Goal: Task Accomplishment & Management: Use online tool/utility

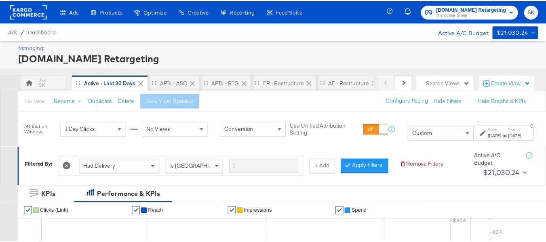
scroll to position [0, 0]
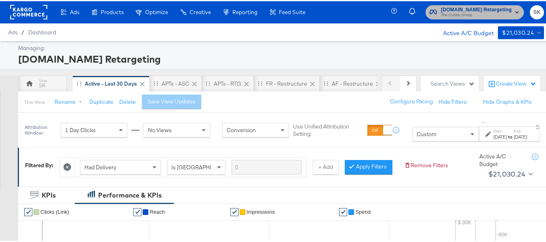
click at [457, 10] on span "[DOMAIN_NAME] Retargeting" at bounding box center [476, 8] width 71 height 8
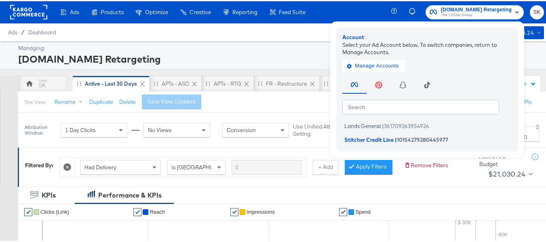
click at [533, 11] on span "SK" at bounding box center [537, 10] width 8 height 9
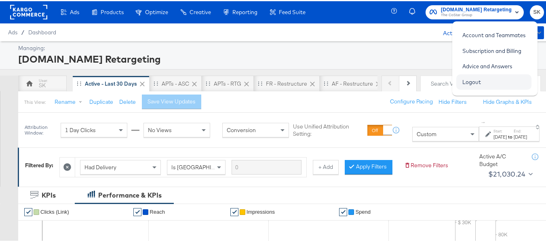
click at [470, 83] on link "Logout" at bounding box center [471, 81] width 31 height 15
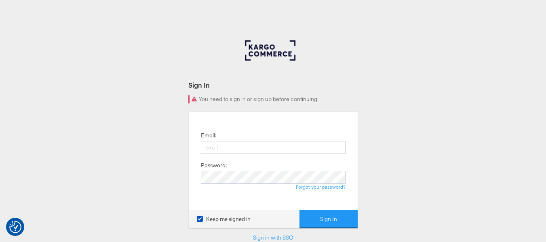
type input "[PERSON_NAME][EMAIL_ADDRESS][DOMAIN_NAME]"
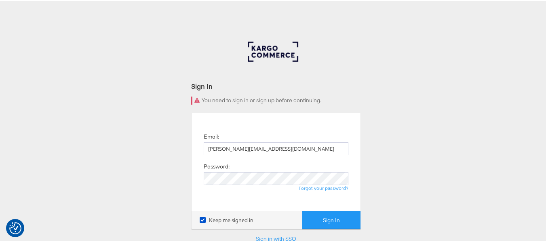
click at [348, 225] on button "Sign In" at bounding box center [331, 219] width 58 height 18
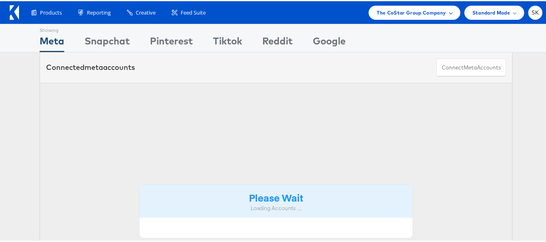
click at [401, 16] on div "The CoStar Group Company" at bounding box center [414, 11] width 91 height 14
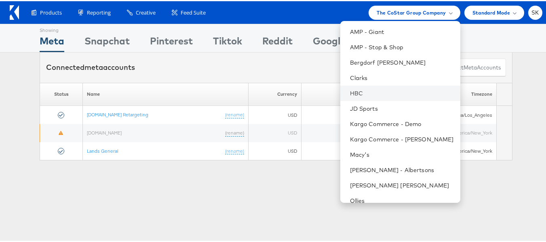
scroll to position [116, 0]
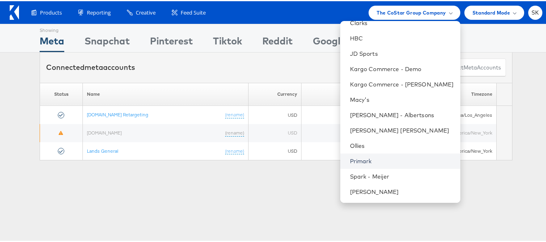
click at [365, 159] on link "Primark" at bounding box center [402, 160] width 104 height 8
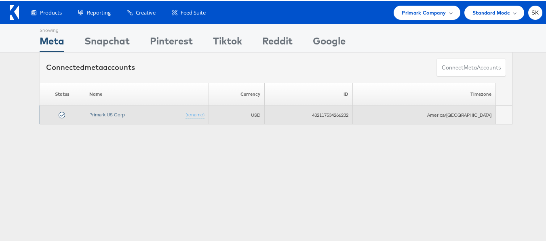
click at [109, 114] on link "Primark US Corp" at bounding box center [107, 113] width 36 height 6
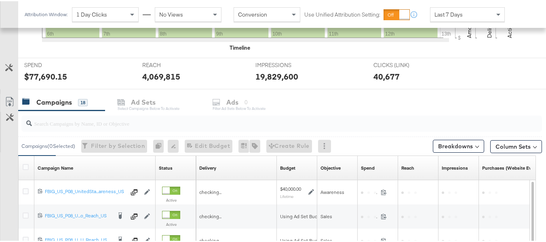
scroll to position [347, 0]
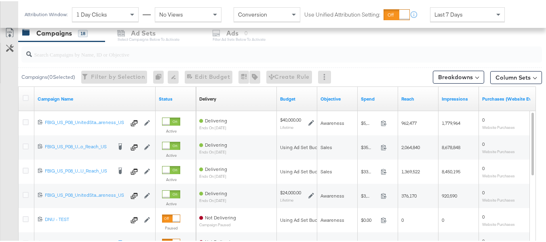
click at [86, 54] on input "search" at bounding box center [264, 50] width 464 height 16
paste input "120228088321630495"
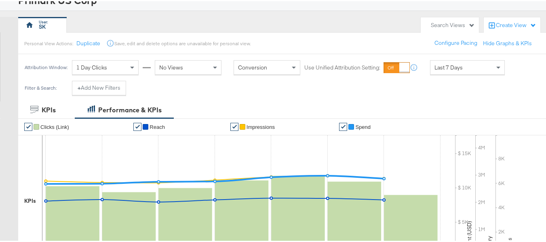
scroll to position [0, 0]
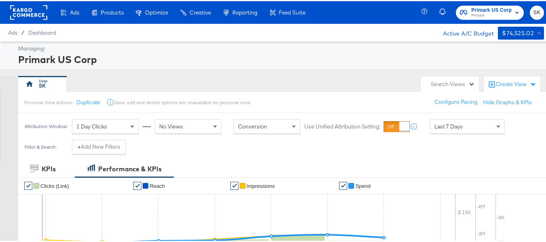
click at [469, 129] on div "Last 7 Days" at bounding box center [468, 125] width 74 height 14
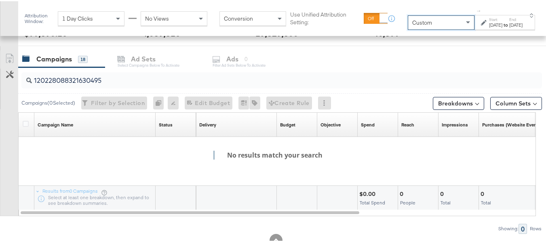
scroll to position [315, 0]
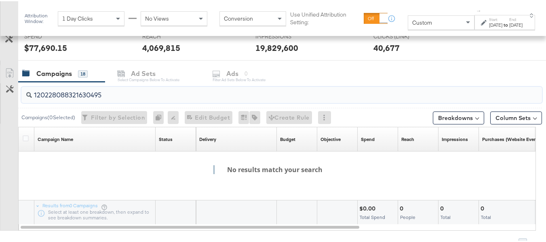
click at [33, 95] on input "120228088321630495" at bounding box center [264, 91] width 464 height 16
click at [129, 97] on input "120228088321630495" at bounding box center [264, 91] width 464 height 16
type input "1"
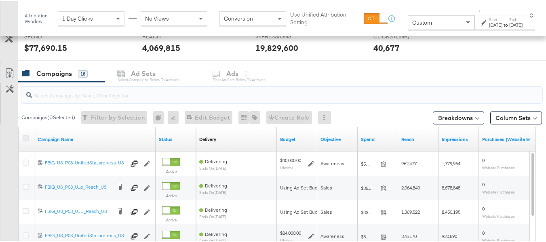
click at [26, 137] on icon at bounding box center [26, 137] width 6 height 6
click at [0, 0] on input "checkbox" at bounding box center [0, 0] width 0 height 0
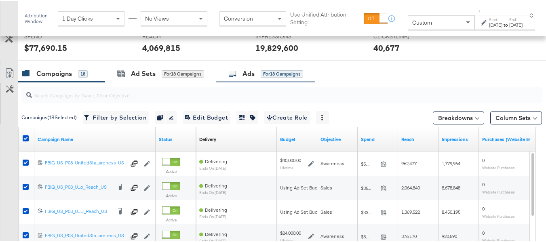
click at [260, 73] on div "Ads for 18 Campaigns" at bounding box center [265, 72] width 75 height 9
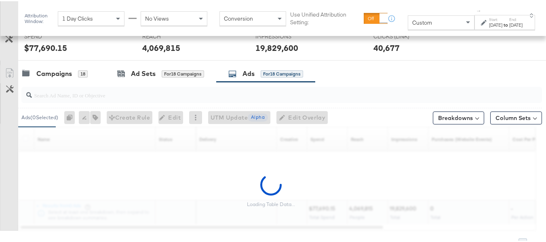
click at [78, 97] on input "search" at bounding box center [264, 91] width 464 height 16
paste input "120228088321630495"
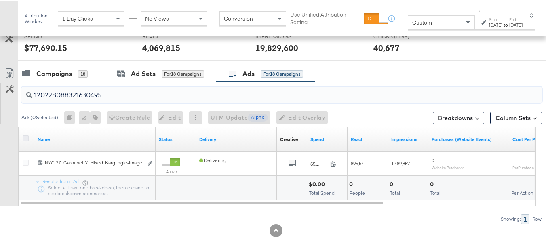
click at [25, 138] on icon at bounding box center [26, 137] width 6 height 6
click at [0, 0] on input "checkbox" at bounding box center [0, 0] width 0 height 0
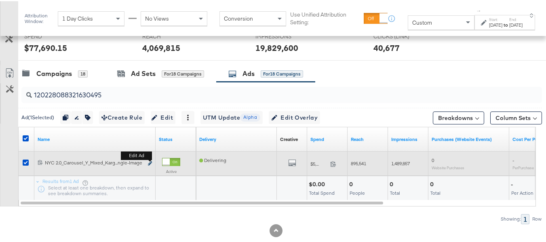
click at [150, 163] on icon "link" at bounding box center [150, 162] width 4 height 4
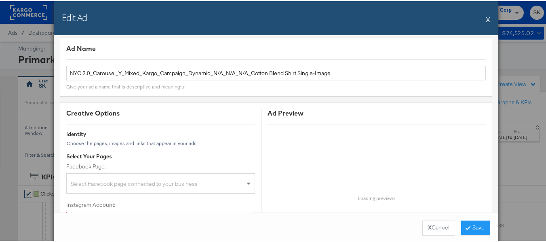
scroll to position [0, 0]
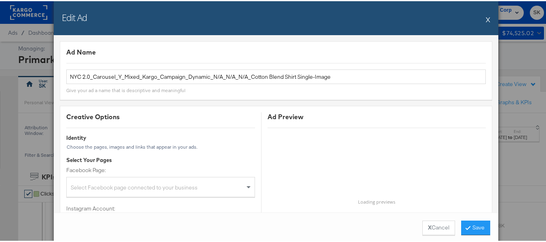
click at [488, 19] on div "Edit Ad X" at bounding box center [276, 17] width 445 height 34
click at [487, 19] on button "X" at bounding box center [488, 18] width 4 height 16
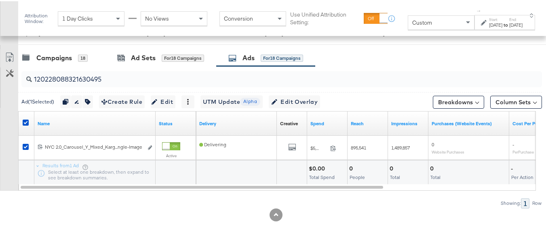
scroll to position [331, 0]
click at [23, 118] on div at bounding box center [26, 122] width 15 height 15
click at [27, 121] on icon at bounding box center [26, 121] width 6 height 6
click at [0, 0] on input "checkbox" at bounding box center [0, 0] width 0 height 0
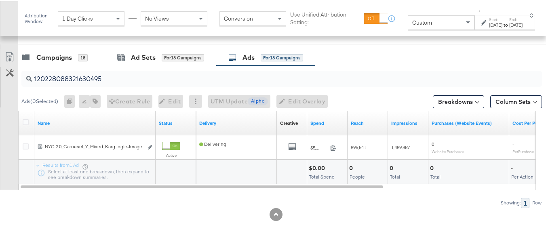
click at [128, 71] on input "120228088321630495" at bounding box center [264, 75] width 464 height 16
paste input "4"
type input "120228088321640495"
click at [27, 120] on icon at bounding box center [26, 121] width 6 height 6
click at [0, 0] on input "checkbox" at bounding box center [0, 0] width 0 height 0
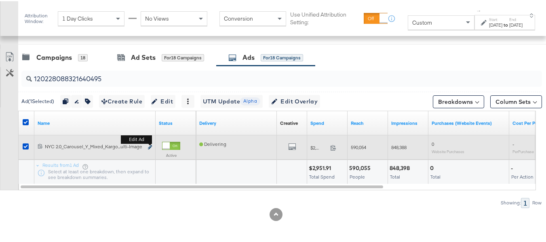
click at [150, 146] on icon "link" at bounding box center [150, 146] width 4 height 4
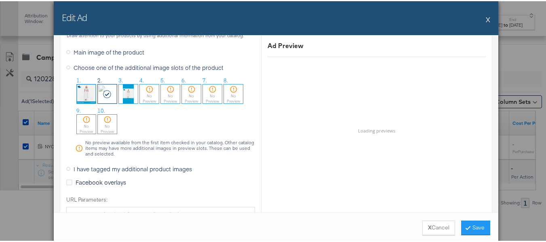
scroll to position [845, 0]
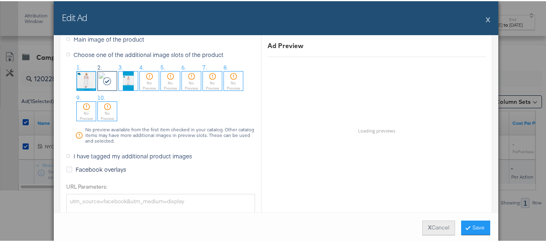
click at [428, 226] on strong "X" at bounding box center [430, 227] width 4 height 8
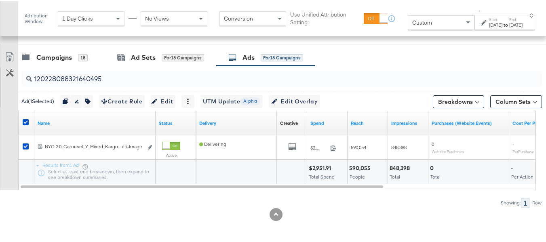
click at [24, 117] on div at bounding box center [26, 122] width 15 height 15
click at [25, 118] on icon at bounding box center [26, 121] width 6 height 6
click at [0, 0] on input "checkbox" at bounding box center [0, 0] width 0 height 0
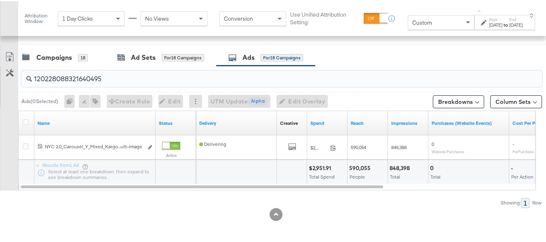
click at [116, 71] on input "120228088321640495" at bounding box center [264, 75] width 464 height 16
paste input "5"
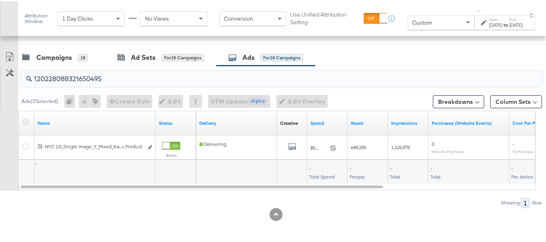
type input "120228088321650495"
click at [26, 119] on icon at bounding box center [26, 121] width 6 height 6
click at [0, 0] on input "checkbox" at bounding box center [0, 0] width 0 height 0
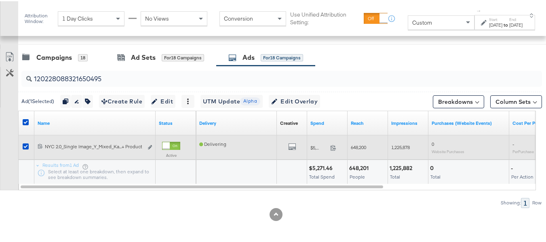
click at [147, 146] on div "Edit ad" at bounding box center [147, 146] width 9 height 8
click at [149, 146] on icon "link" at bounding box center [150, 146] width 4 height 4
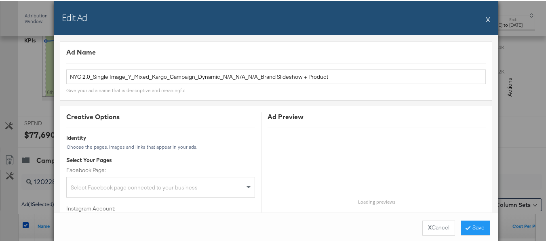
scroll to position [169, 0]
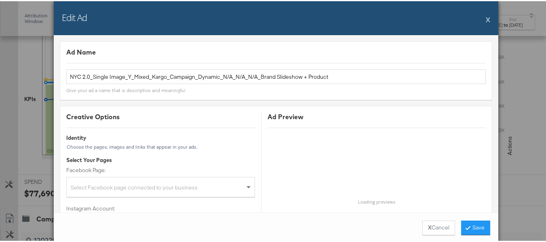
click at [486, 18] on button "X" at bounding box center [488, 18] width 4 height 16
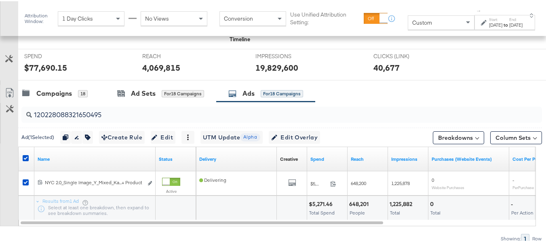
scroll to position [331, 0]
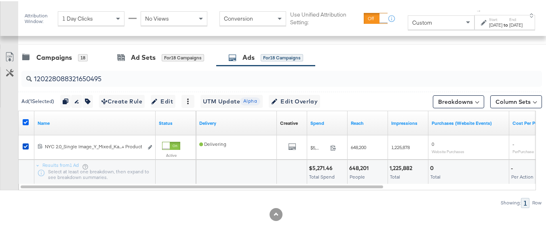
click at [27, 121] on icon at bounding box center [26, 121] width 6 height 6
click at [0, 0] on input "checkbox" at bounding box center [0, 0] width 0 height 0
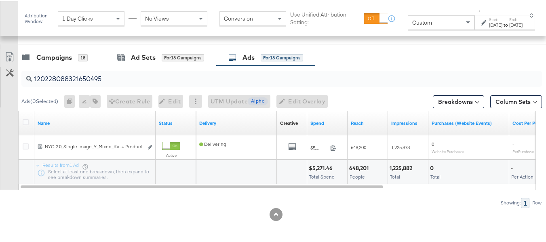
click at [117, 78] on input "120228088321650495" at bounding box center [264, 75] width 464 height 16
click at [27, 121] on icon at bounding box center [26, 121] width 6 height 6
click at [0, 0] on input "checkbox" at bounding box center [0, 0] width 0 height 0
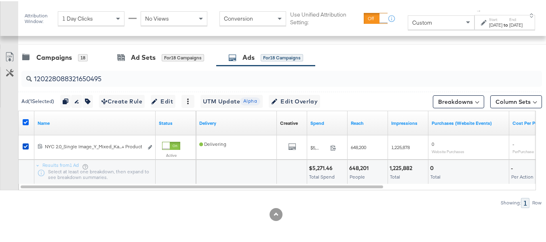
click at [27, 120] on icon at bounding box center [26, 121] width 6 height 6
click at [0, 0] on input "checkbox" at bounding box center [0, 0] width 0 height 0
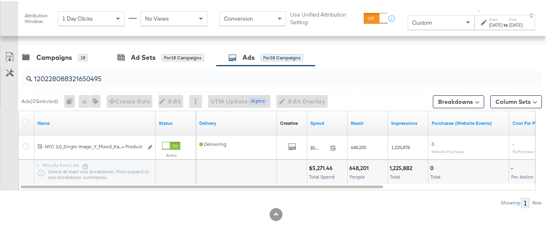
click at [94, 71] on input "120228088321650495" at bounding box center [264, 75] width 464 height 16
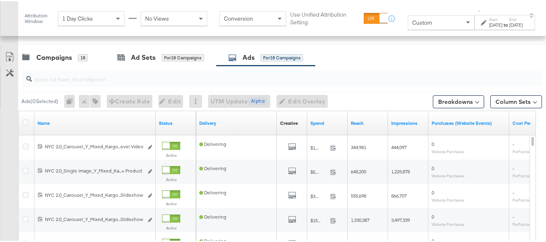
click at [0, 135] on div "Customize KPIs Export as CSV" at bounding box center [9, 191] width 18 height 287
click at [108, 76] on input "search" at bounding box center [264, 75] width 464 height 16
paste input "120228088321650495"
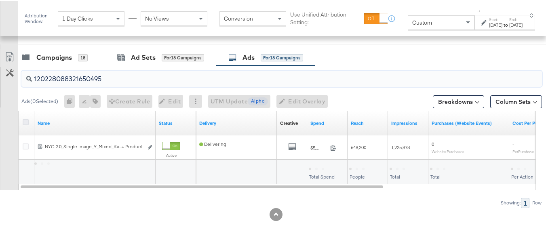
type input "120228088321650495"
click at [25, 120] on icon at bounding box center [26, 121] width 6 height 6
click at [0, 0] on input "checkbox" at bounding box center [0, 0] width 0 height 0
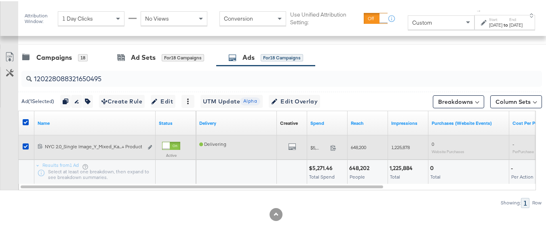
click at [152, 146] on div "120228088321650495 NYC 2.0_Single Image_Y_Mixed_Kargo_Campaign_Dynamic_N/A_N/A_…" at bounding box center [94, 146] width 121 height 15
click at [151, 146] on icon "link" at bounding box center [150, 146] width 4 height 4
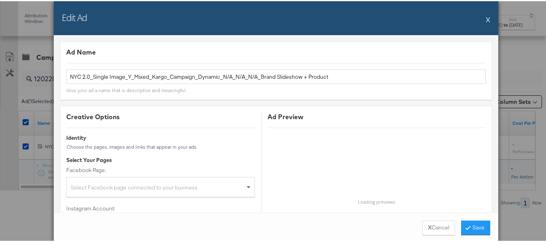
click at [486, 20] on button "X" at bounding box center [488, 18] width 4 height 16
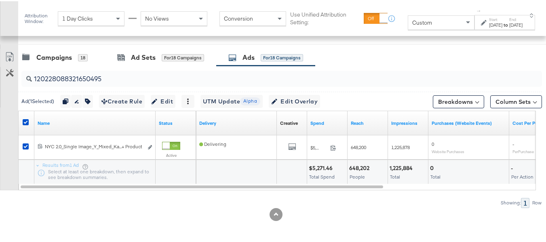
click at [22, 119] on div at bounding box center [26, 122] width 15 height 15
click at [23, 120] on icon at bounding box center [26, 121] width 6 height 6
click at [0, 0] on input "checkbox" at bounding box center [0, 0] width 0 height 0
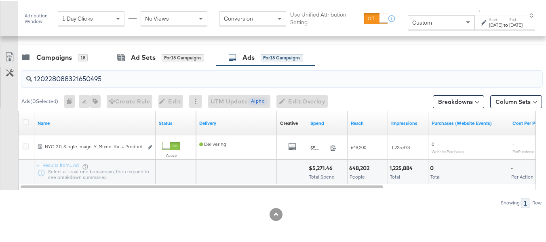
click at [90, 80] on input "120228088321650495" at bounding box center [264, 75] width 464 height 16
click at [89, 80] on input "120228088321650495" at bounding box center [264, 75] width 464 height 16
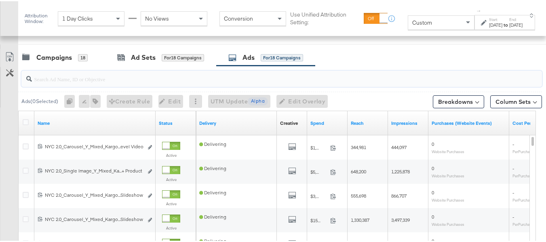
click at [0, 186] on div "Customize KPIs Export as CSV" at bounding box center [9, 191] width 18 height 287
click at [79, 83] on div at bounding box center [281, 78] width 521 height 16
paste input "120228088321680495"
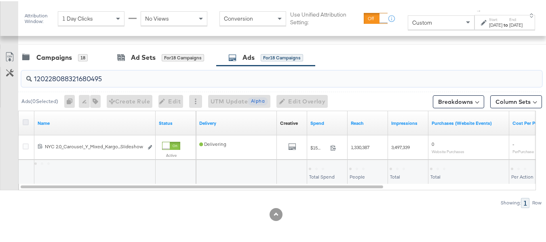
type input "120228088321680495"
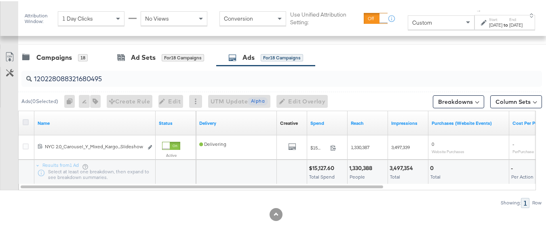
click at [25, 118] on icon at bounding box center [26, 121] width 6 height 6
click at [0, 0] on input "checkbox" at bounding box center [0, 0] width 0 height 0
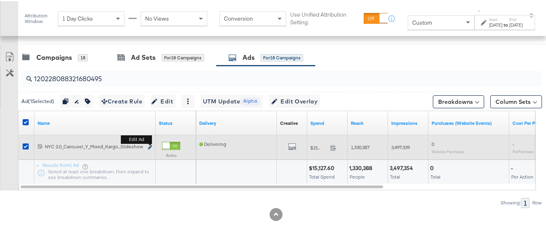
click at [150, 145] on icon "link" at bounding box center [150, 146] width 4 height 4
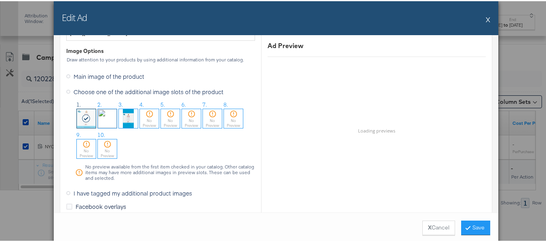
scroll to position [687, 0]
click at [486, 17] on button "X" at bounding box center [488, 18] width 4 height 16
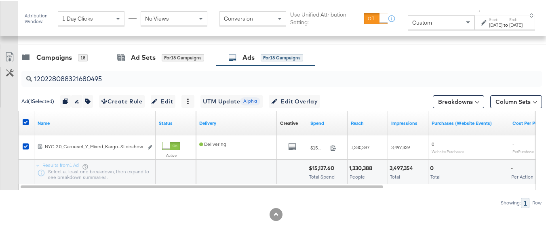
click at [26, 118] on div at bounding box center [26, 122] width 15 height 15
click at [23, 121] on icon at bounding box center [26, 121] width 6 height 6
click at [0, 0] on input "checkbox" at bounding box center [0, 0] width 0 height 0
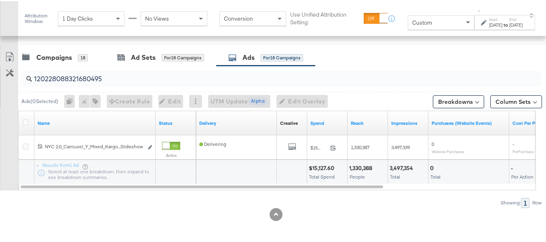
click at [104, 85] on div "120228088321680495" at bounding box center [281, 78] width 521 height 16
click at [104, 84] on div "120228088321680495" at bounding box center [281, 78] width 521 height 16
click at [110, 78] on input "120228088321680495" at bounding box center [264, 75] width 464 height 16
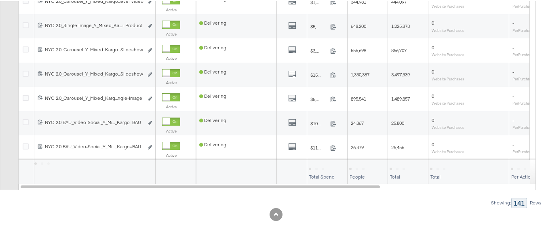
scroll to position [0, 0]
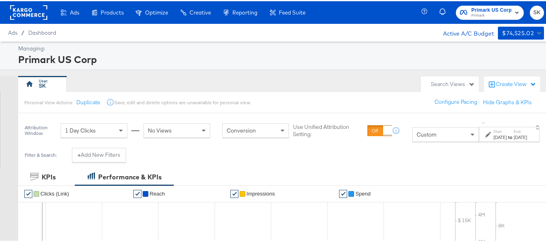
click at [33, 9] on rect at bounding box center [28, 11] width 37 height 15
click at [535, 10] on button "SK" at bounding box center [537, 11] width 14 height 14
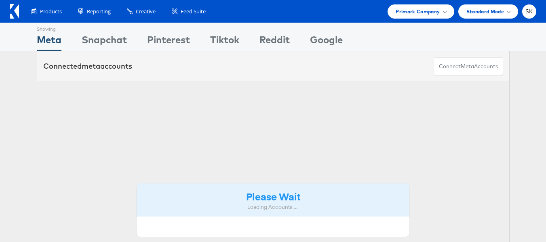
click at [424, 17] on div "Primark Company" at bounding box center [421, 11] width 66 height 14
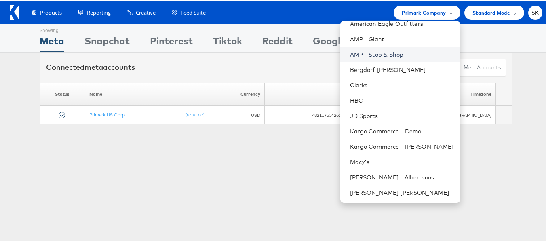
scroll to position [116, 0]
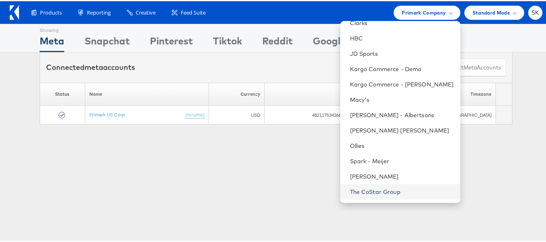
click at [364, 190] on link "The CoStar Group" at bounding box center [402, 191] width 104 height 8
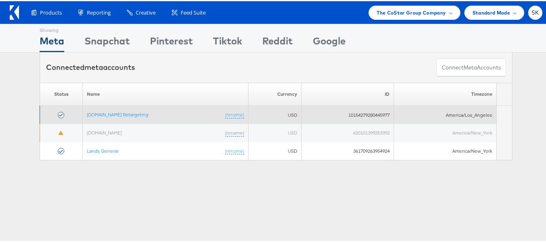
click at [100, 110] on td "[DOMAIN_NAME] Retargeting (rename)" at bounding box center [166, 114] width 166 height 18
click at [100, 111] on link "[DOMAIN_NAME] Retargeting" at bounding box center [117, 113] width 61 height 6
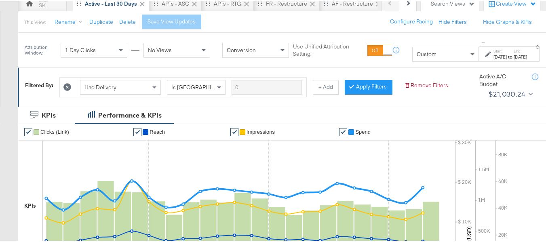
scroll to position [81, 0]
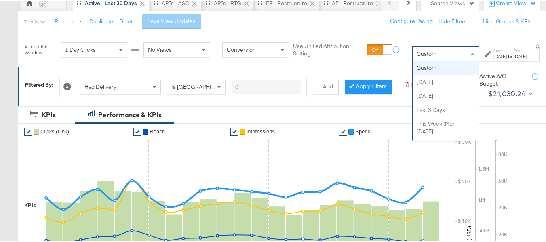
click at [417, 57] on div "Custom" at bounding box center [446, 53] width 66 height 14
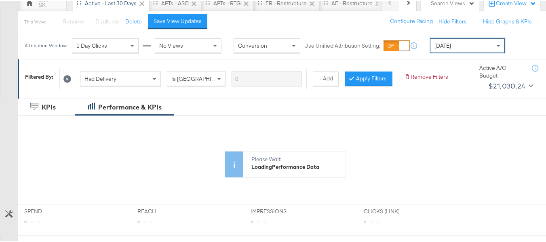
click at [460, 43] on div "[DATE]" at bounding box center [468, 45] width 74 height 14
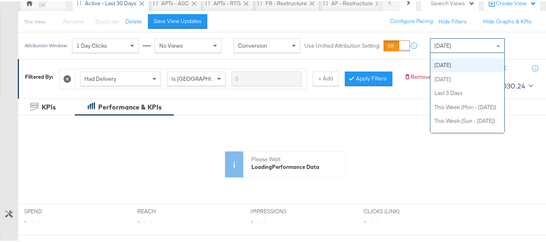
scroll to position [0, 0]
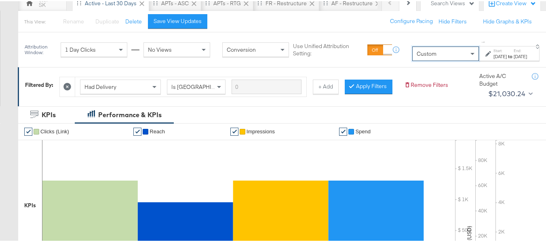
click at [494, 56] on div "[DATE]" at bounding box center [500, 55] width 13 height 6
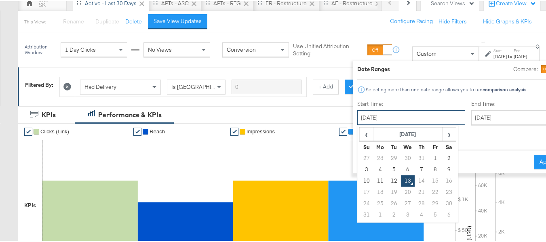
click at [392, 114] on input "[DATE]" at bounding box center [411, 116] width 108 height 15
click at [429, 157] on td "1" at bounding box center [436, 157] width 14 height 11
type input "[DATE]"
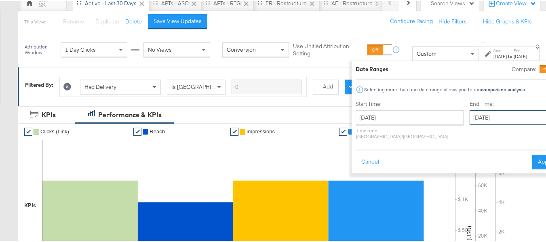
click at [470, 120] on input "[DATE]" at bounding box center [512, 116] width 85 height 15
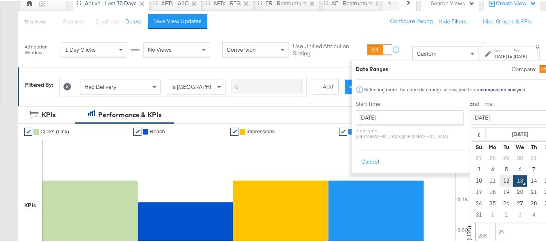
click at [500, 182] on td "12" at bounding box center [507, 179] width 14 height 11
type input "[DATE]"
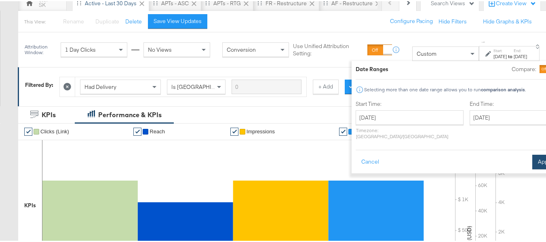
click at [532, 154] on button "Apply" at bounding box center [544, 161] width 25 height 15
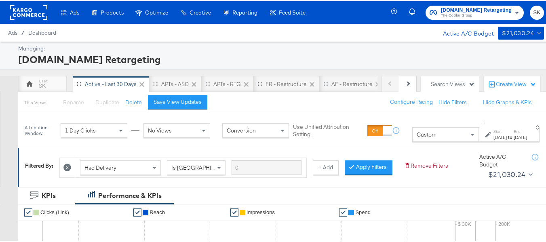
click at [67, 164] on icon at bounding box center [67, 167] width 8 height 8
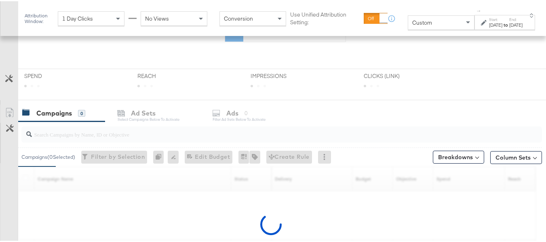
scroll to position [206, 0]
click at [94, 131] on input "search" at bounding box center [264, 131] width 464 height 16
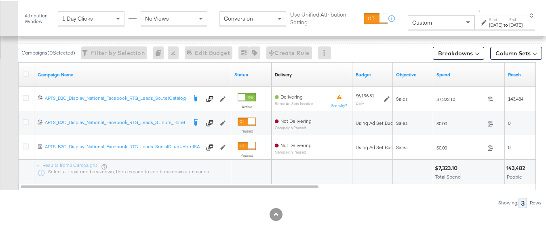
scroll to position [258, 0]
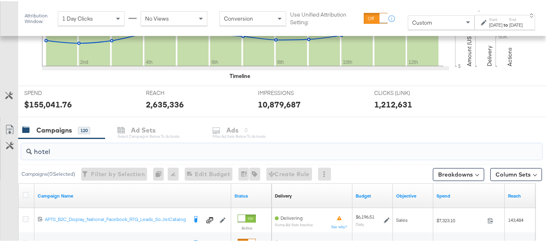
click at [87, 150] on input "hotel" at bounding box center [264, 147] width 464 height 16
paste input "APTS_B2C_Display_National_Facebook_RTG_Leads_SocialDisplay_ABCTest_Retargeting-…"
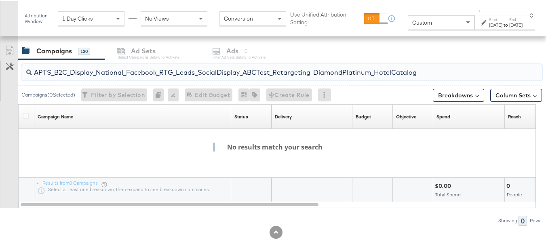
scroll to position [339, 0]
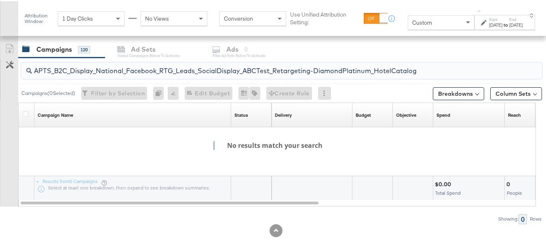
type input "APTS_B2C_Display_National_Facebook_RTG_Leads_SocialDisplay_ABCTest_Retargeting-…"
click at [509, 23] on div "[DATE]" at bounding box center [515, 24] width 13 height 6
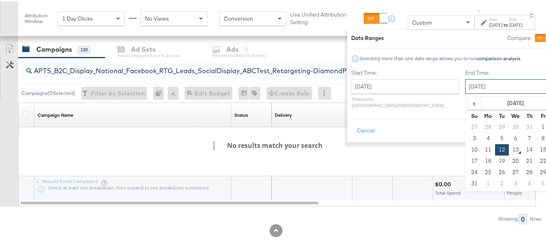
click at [465, 79] on input "[DATE]" at bounding box center [507, 85] width 85 height 15
click at [509, 146] on td "13" at bounding box center [516, 148] width 14 height 11
type input "[DATE]"
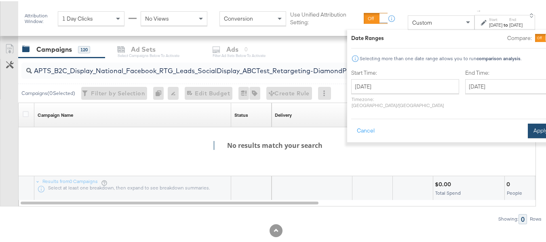
click at [528, 122] on button "Apply" at bounding box center [540, 129] width 25 height 15
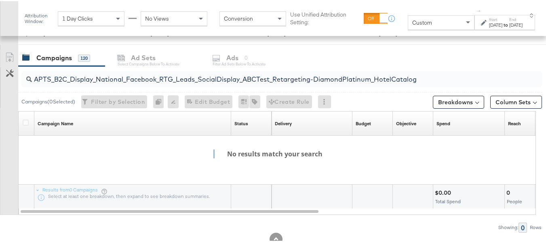
scroll to position [355, 0]
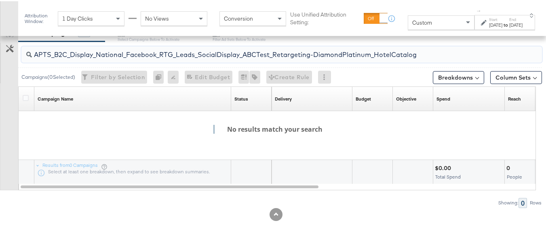
drag, startPoint x: 374, startPoint y: 54, endPoint x: 0, endPoint y: 54, distance: 374.0
click at [0, 54] on div "APTS_B2C_Display_National_Facebook_RTG_Leads_SocialDisplay_ABCTest_Retargeting-…" at bounding box center [271, 123] width 542 height 166
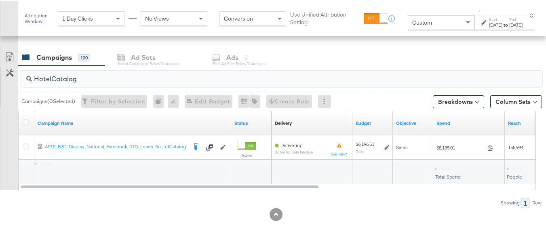
scroll to position [331, 0]
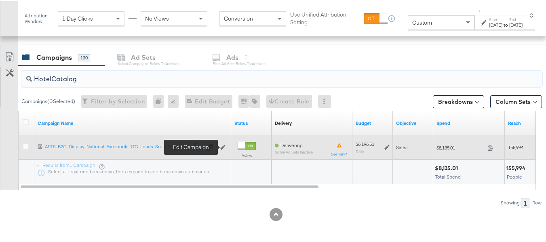
type input "HotelCatalog"
click at [221, 148] on icon at bounding box center [223, 147] width 6 height 6
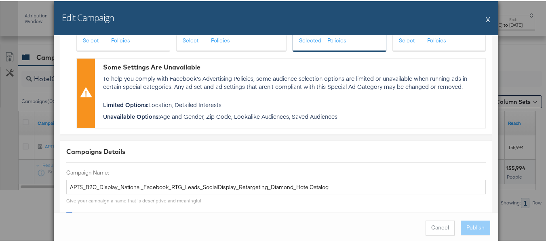
scroll to position [243, 0]
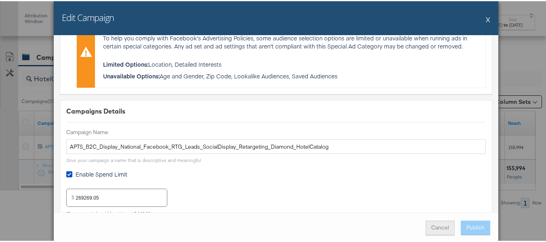
click at [431, 224] on button "Cancel" at bounding box center [440, 227] width 29 height 15
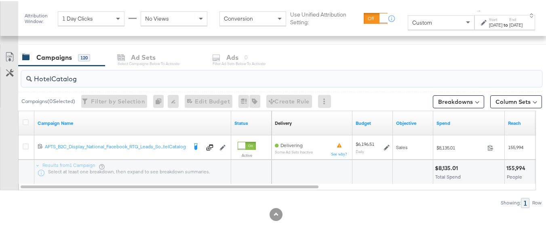
click at [51, 74] on input "HotelCatalog" at bounding box center [264, 75] width 464 height 16
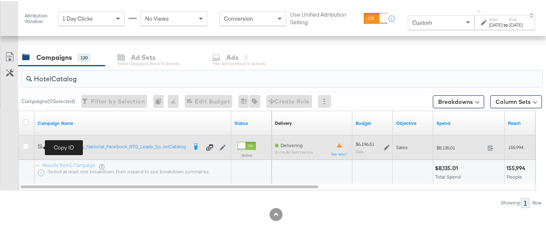
click at [39, 145] on icon at bounding box center [40, 144] width 5 height 5
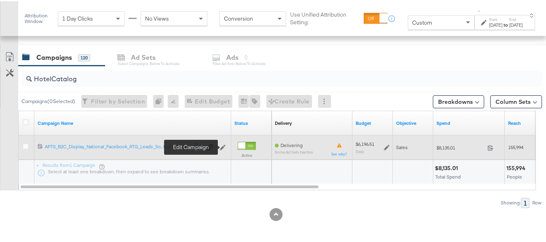
click at [224, 147] on icon at bounding box center [223, 147] width 6 height 6
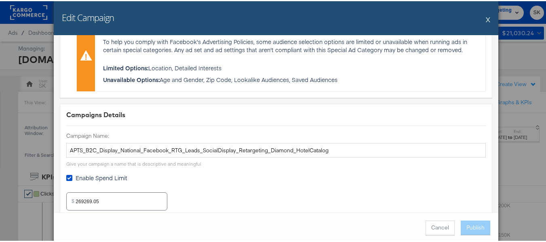
scroll to position [236, 0]
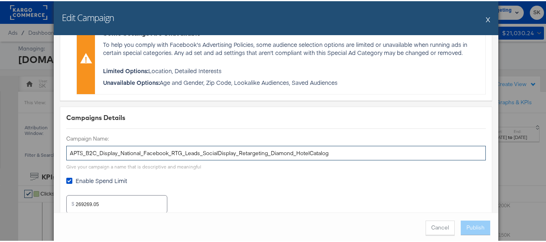
click at [349, 153] on input "APTS_B2C_Display_National_Facebook_RTG_Leads_SocialDisplay_Retargeting_Diamond_…" at bounding box center [276, 152] width 420 height 15
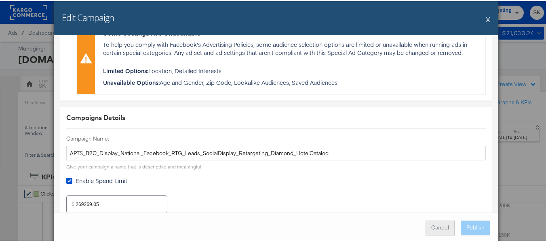
click at [437, 224] on button "Cancel" at bounding box center [440, 227] width 29 height 15
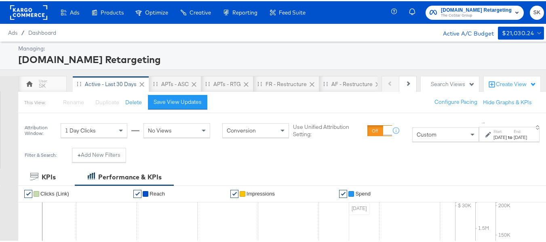
drag, startPoint x: 0, startPoint y: 119, endPoint x: 9, endPoint y: 117, distance: 9.4
click at [0, 119] on div at bounding box center [9, 129] width 18 height 35
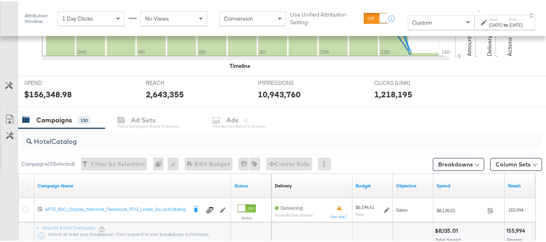
scroll to position [283, 0]
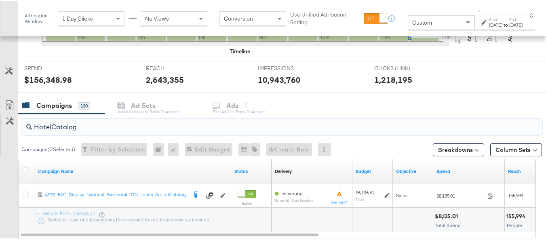
click at [68, 128] on input "HotelCatalog" at bounding box center [264, 123] width 464 height 16
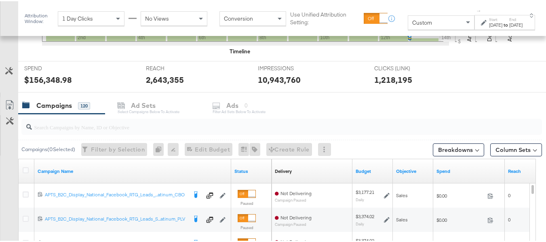
click at [489, 23] on div "Aug 1st 2025" at bounding box center [495, 24] width 13 height 6
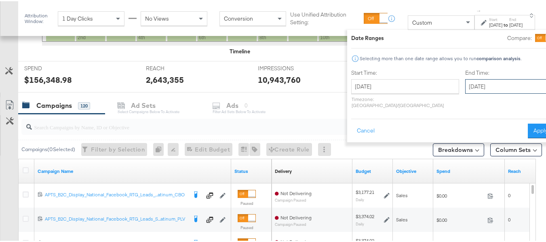
click at [467, 83] on input "August 13th 2025" at bounding box center [507, 85] width 85 height 15
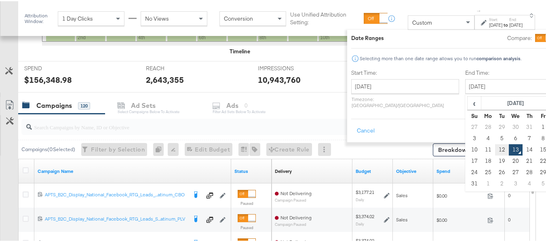
click at [495, 147] on td "12" at bounding box center [502, 148] width 14 height 11
type input "August 12th 2025"
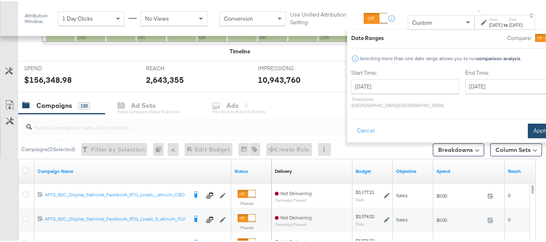
click at [528, 129] on button "Apply" at bounding box center [540, 129] width 25 height 15
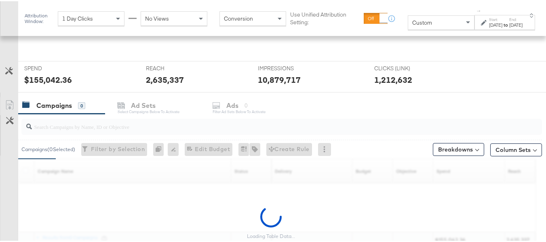
click at [110, 125] on input "search" at bounding box center [264, 122] width 464 height 16
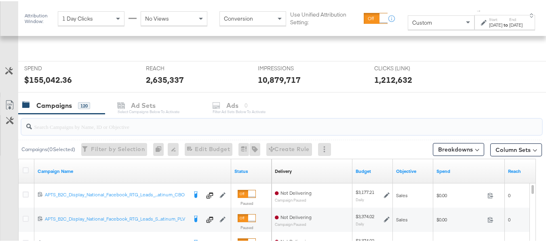
click at [58, 127] on input "search" at bounding box center [264, 122] width 464 height 16
paste input "APTS_B2C_Display_National_Facebook_RTG_Leads_SocialDisplay_alwayson_Retargeting…"
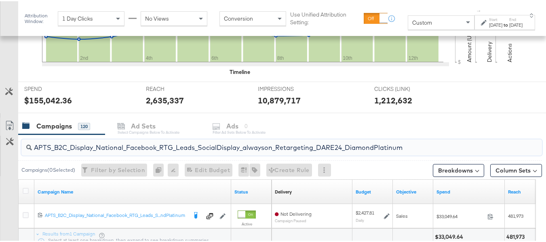
scroll to position [331, 0]
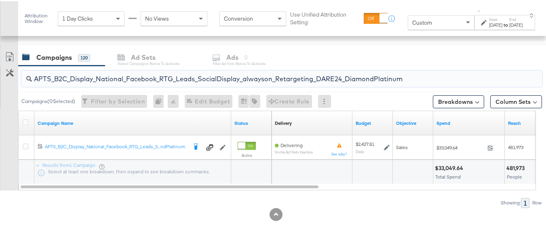
click at [101, 80] on input "APTS_B2C_Display_National_Facebook_RTG_Leads_SocialDisplay_alwayson_Retargeting…" at bounding box center [264, 75] width 464 height 16
paste input "FR_B2C_Display_National_Facebook_RTG_Leads_SocialDisplay_alwayson_Retargeting_FR"
click at [100, 76] on input "FR_B2C_Display_National_Facebook_RTG_Leads_SocialDisplay_alwayson_Retargeting_F…" at bounding box center [264, 75] width 464 height 16
paste input "AF_B2C_Display_National_Facebook_RTG_Leads_SocialDisplay_alwayson_Retargeting_AF"
click at [97, 70] on input "AF_B2C_Display_National_Facebook_RTG_Leads_SocialDisplay_alwayson_Retargeting_A…" at bounding box center [264, 75] width 464 height 16
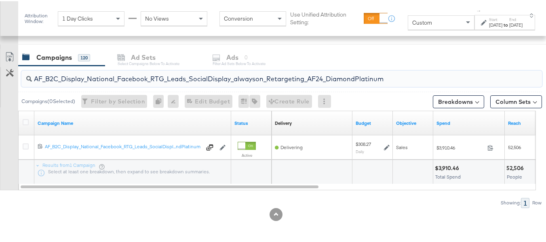
paste input "HL_B2C_Display_National_Facebook_RTG_Leads_SocialDisplay_alwayson_Retargeting_A…"
click at [110, 68] on input "AHL_B2C_Display_National_Facebook_RTG_Leads_SocialDisplay_alwayson_Retargeting_…" at bounding box center [264, 75] width 464 height 16
click at [109, 78] on input "AHL_B2C_Display_National_Facebook_RTG_Leads_SocialDisplay_alwayson_Retargeting_…" at bounding box center [264, 75] width 464 height 16
paste input "PTS_B2C_Display_National_Facebook_PRO_Traffic_SocialDisplay_alwayson_ASC_DARE24…"
click at [88, 77] on input "APTS_B2C_Display_National_Facebook_PRO_Traffic_SocialDisplay_alwayson_ASC_DARE2…" at bounding box center [264, 75] width 464 height 16
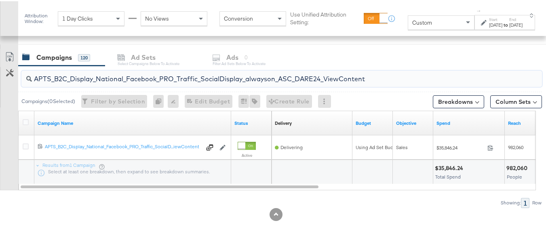
paste input "Leads_SocialDisplay_alwayson_ASC_DARE24_Purchase"
click at [100, 73] on input "APTS_B2C_Display_National_Facebook_PRO_Leads_SocialDisplay_alwayson_ASC_DARE24_…" at bounding box center [264, 75] width 464 height 16
paste input "F_B2C_Display_National_Facebook_PRO_Traffic_SocialDisplay_alwayson_ASC_AF24_Vie…"
click at [102, 76] on input "AF_B2C_Display_National_Facebook_PRO_Traffic_SocialDisplay_alwayson_ASC_AF24_Vi…" at bounding box center [264, 75] width 464 height 16
paste input "FR_B2C_Display_National_Facebook_PRO_Traffic_SocialDisplay_alwayson_ASC_FR"
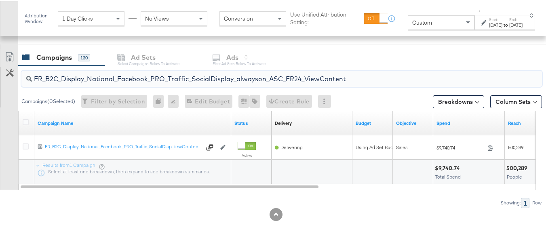
click at [92, 83] on div "FR_B2C_Display_National_Facebook_PRO_Traffic_SocialDisplay_alwayson_ASC_FR24_Vi…" at bounding box center [281, 78] width 521 height 16
paste input "AHL_B2C_Display_National_Facebook_PRO_Traffic_SocialDisplay_alwayson_ASC_AHL"
type input "AHL_B2C_Display_National_Facebook_PRO_Traffic_SocialDisplay_alwayson_ASC_AHL24_…"
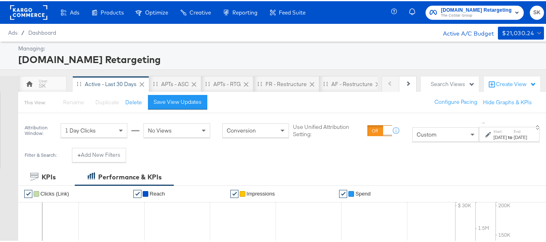
click at [445, 17] on span "The CoStar Group" at bounding box center [476, 14] width 71 height 6
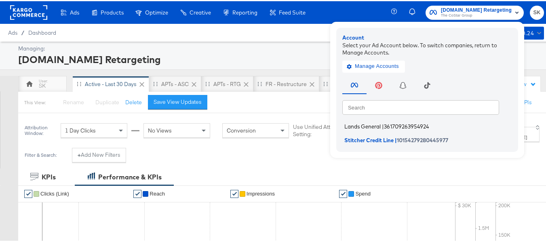
click at [355, 125] on span "Lands General" at bounding box center [362, 125] width 36 height 6
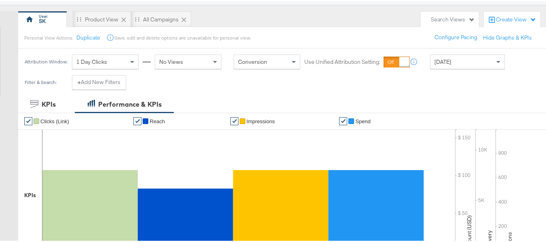
scroll to position [162, 0]
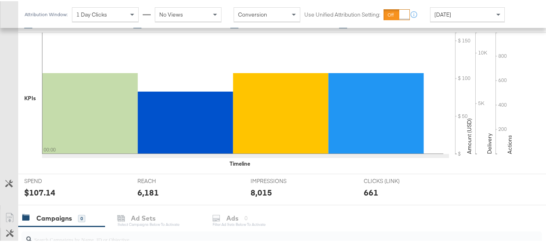
click at [465, 17] on div "[DATE]" at bounding box center [468, 13] width 74 height 14
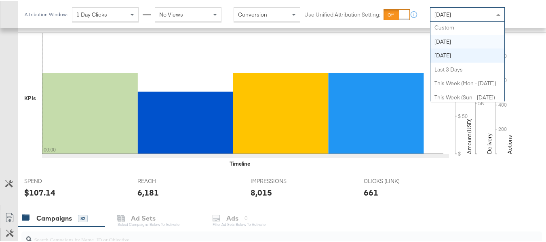
scroll to position [0, 0]
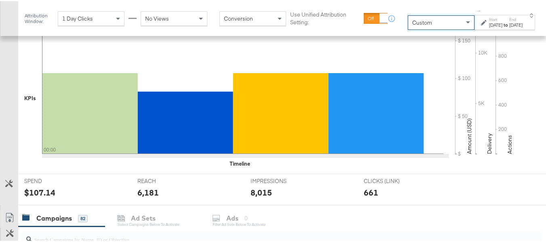
click at [489, 27] on div "[DATE]" at bounding box center [495, 24] width 13 height 6
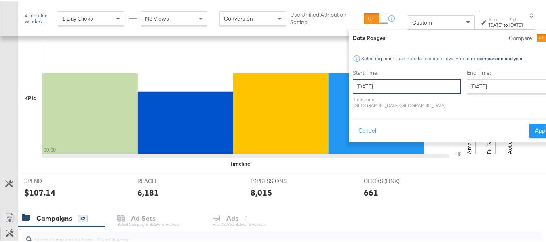
click at [364, 80] on input "[DATE]" at bounding box center [407, 85] width 108 height 15
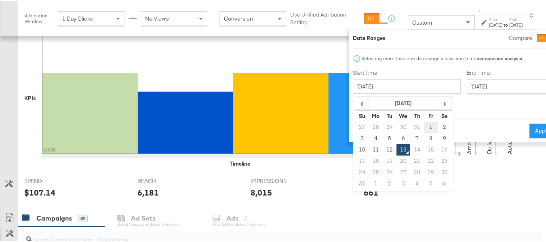
click at [424, 126] on td "1" at bounding box center [431, 125] width 14 height 11
type input "August 1st 2025"
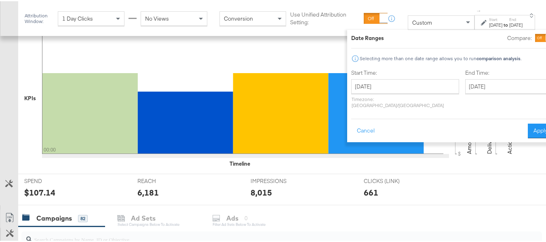
click at [473, 74] on label "End Time:" at bounding box center [509, 72] width 88 height 8
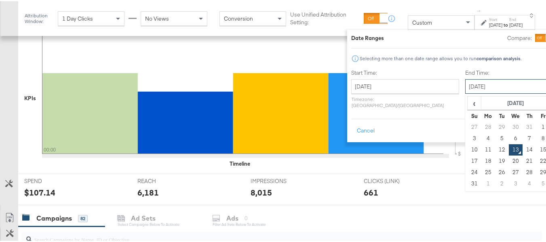
click at [482, 84] on input "August 13th 2025" at bounding box center [507, 85] width 85 height 15
click at [495, 149] on td "12" at bounding box center [502, 148] width 14 height 11
type input "August 12th 2025"
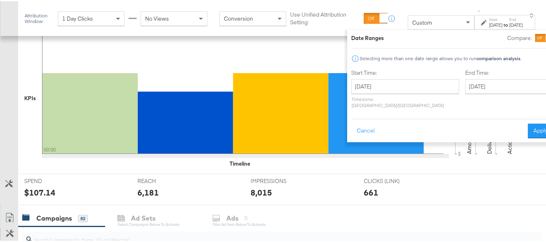
click at [528, 127] on button "Apply" at bounding box center [540, 129] width 25 height 15
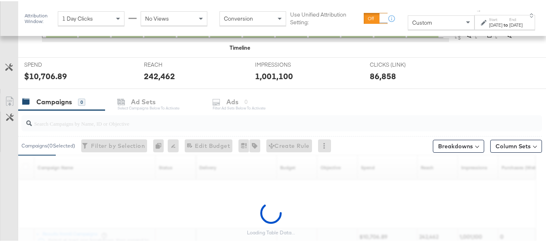
scroll to position [355, 0]
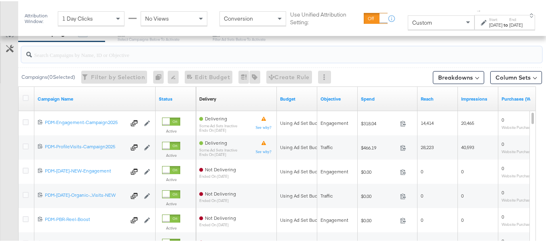
click at [79, 51] on input "search" at bounding box center [264, 50] width 464 height 16
paste input "B2C_LAND_KC_RT_Sig_24"
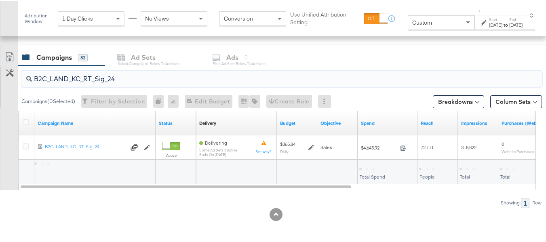
scroll to position [331, 0]
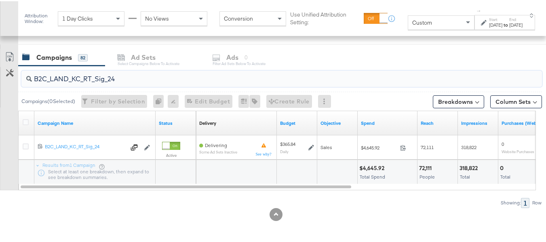
click at [71, 74] on input "B2C_LAND_KC_RT_Sig_24" at bounding box center [264, 75] width 464 height 16
paste input "Prem"
click at [87, 78] on input "B2C_LAND_KC_RT_Prem_24" at bounding box center [264, 75] width 464 height 16
paste input "and_KC_RT_upgr"
click at [95, 78] on input "B2C_Land_KC_RT_upgr" at bounding box center [264, 75] width 464 height 16
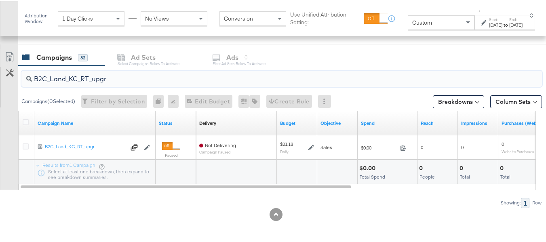
paste input "B_Ecommerce_KC_Retargeting_LW&LOA_Traffic"
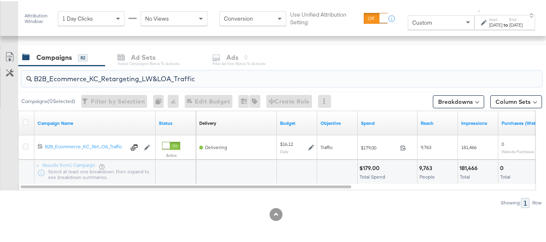
click at [112, 79] on input "B2B_Ecommerce_KC_Retargeting_LW&LOA_Traffic" at bounding box center [264, 75] width 464 height 16
paste input "KC_Retargeting_Prospects & Clients_Conversions"
click at [90, 76] on input "B2B_KC_Retargeting_Prospects & Clients_Conversions" at bounding box center [264, 75] width 464 height 16
paste input "C_LAND_KC_Pros_Sig"
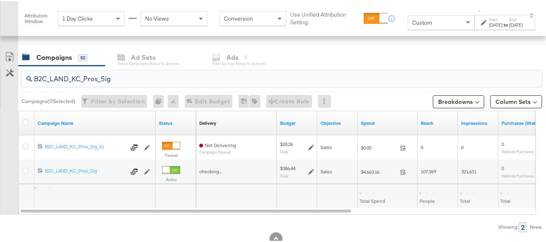
scroll to position [355, 0]
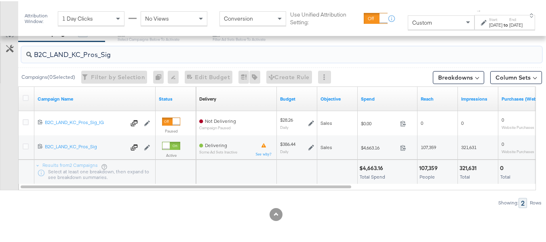
click at [76, 50] on input "B2C_LAND_KC_Pros_Sig" at bounding box center [264, 50] width 464 height 16
paste input "Prem"
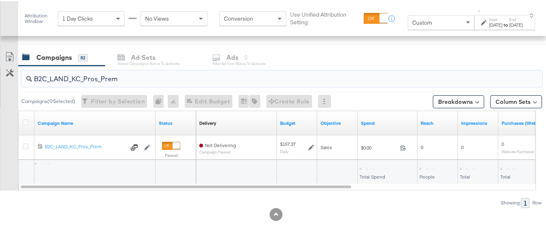
scroll to position [331, 0]
click at [88, 72] on input "B2C_LAND_KC_Pros_Prem" at bounding box center [264, 75] width 464 height 16
paste input "and_KC_Pros_upgr"
type input "B2C_Land_KC_Pros_upgr"
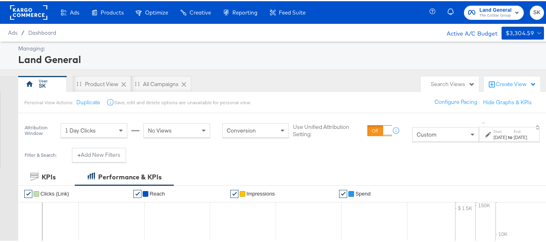
click at [479, 15] on span "The CoStar Group" at bounding box center [495, 14] width 32 height 6
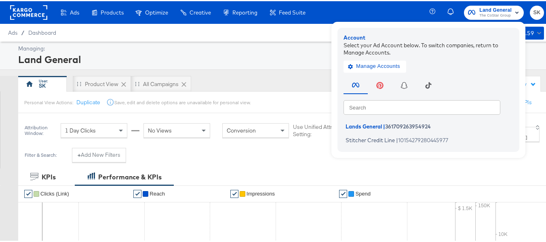
click at [24, 18] on rect at bounding box center [28, 11] width 37 height 15
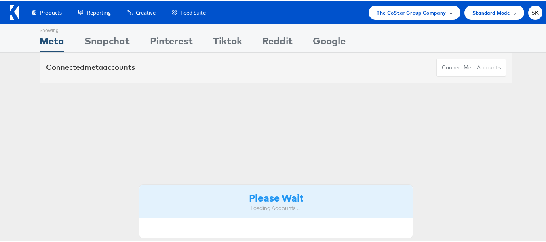
click at [411, 13] on span "The CoStar Group Company" at bounding box center [411, 11] width 69 height 8
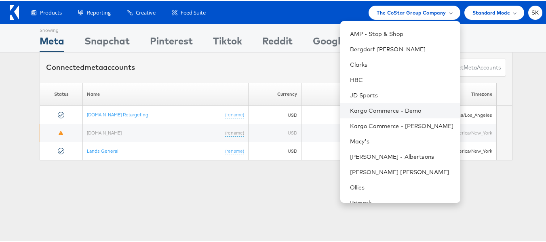
scroll to position [116, 0]
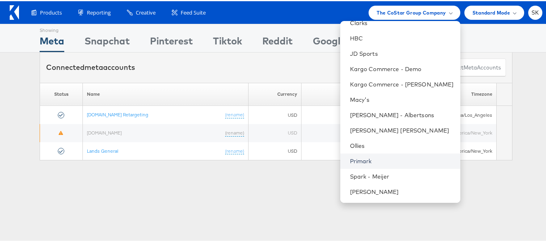
click at [361, 158] on link "Primark" at bounding box center [402, 160] width 104 height 8
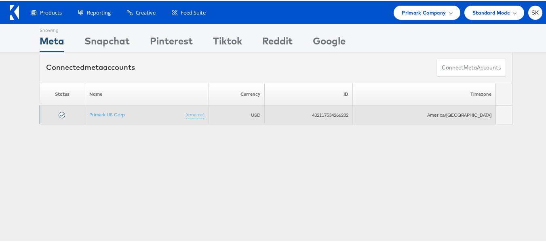
click at [96, 108] on td "Primark US Corp (rename)" at bounding box center [147, 114] width 124 height 19
click at [102, 116] on link "Primark US Corp" at bounding box center [107, 113] width 36 height 6
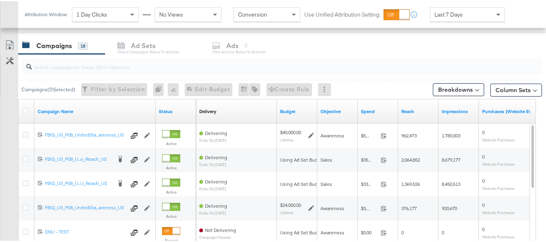
scroll to position [323, 0]
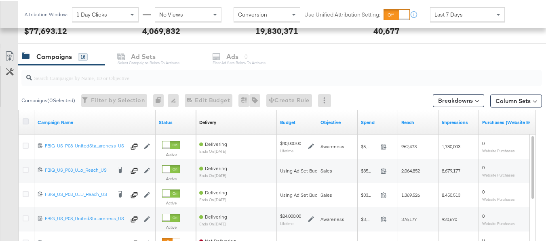
click at [23, 118] on icon at bounding box center [26, 120] width 6 height 6
click at [0, 0] on input "checkbox" at bounding box center [0, 0] width 0 height 0
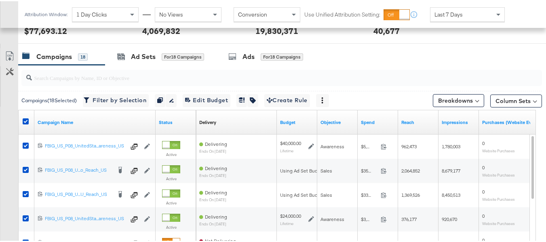
click at [265, 46] on div at bounding box center [276, 45] width 552 height 6
click at [261, 54] on div "Ads for 18 Campaigns" at bounding box center [265, 55] width 75 height 9
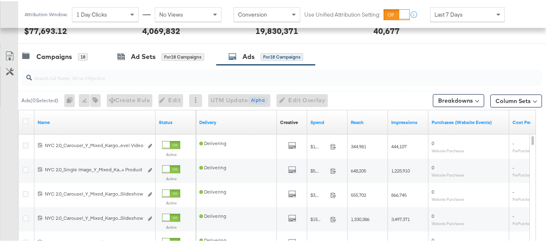
click at [56, 77] on input "search" at bounding box center [264, 73] width 464 height 16
paste input "120228909473080495"
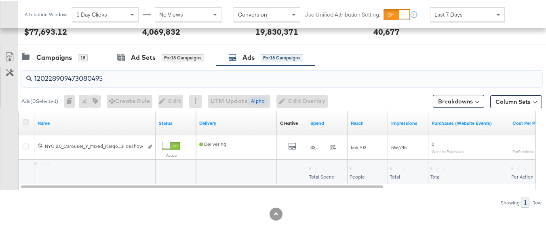
type input "120228909473080495"
click at [27, 120] on icon at bounding box center [26, 121] width 6 height 6
click at [0, 0] on input "checkbox" at bounding box center [0, 0] width 0 height 0
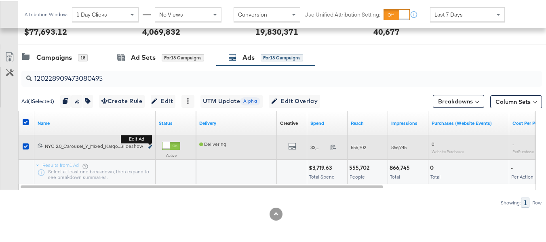
click at [149, 144] on button "Edit ad" at bounding box center [150, 146] width 5 height 8
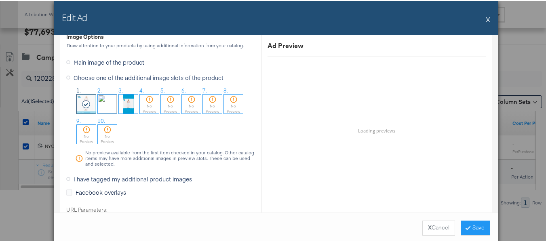
scroll to position [805, 0]
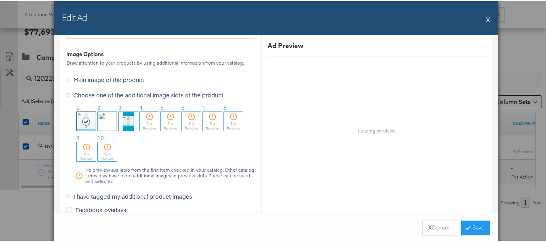
click at [486, 19] on button "X" at bounding box center [488, 18] width 4 height 16
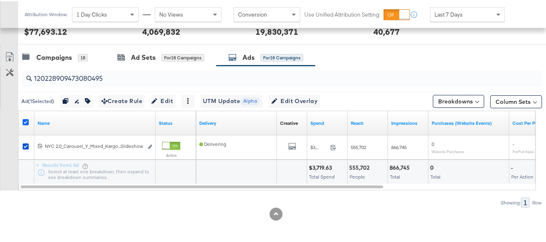
click at [28, 122] on icon at bounding box center [26, 121] width 6 height 6
click at [0, 0] on input "checkbox" at bounding box center [0, 0] width 0 height 0
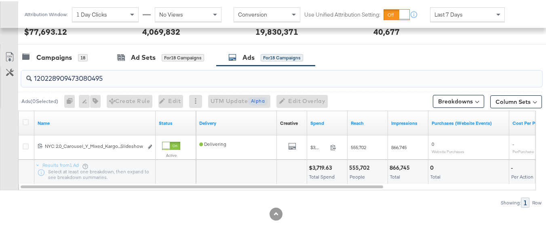
click at [92, 78] on input "120228909473080495" at bounding box center [264, 74] width 464 height 16
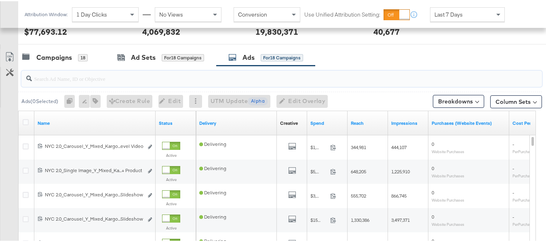
click at [94, 72] on input "search" at bounding box center [264, 74] width 464 height 16
paste input "120228909552330495"
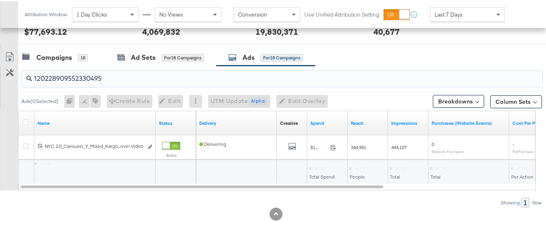
type input "120228909552330495"
click at [26, 117] on div at bounding box center [26, 122] width 15 height 15
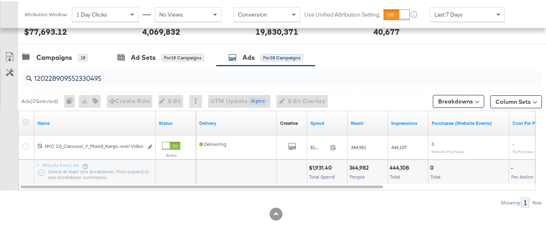
click at [25, 121] on icon at bounding box center [26, 121] width 6 height 6
click at [0, 0] on input "checkbox" at bounding box center [0, 0] width 0 height 0
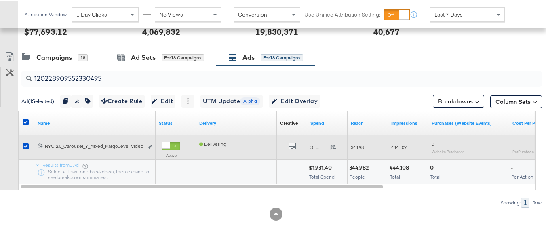
click at [147, 144] on div "Edit ad" at bounding box center [147, 146] width 9 height 8
click at [149, 144] on button "Edit ad" at bounding box center [150, 146] width 5 height 8
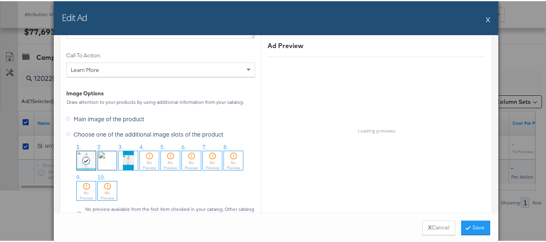
scroll to position [764, 0]
click at [486, 18] on button "X" at bounding box center [488, 18] width 4 height 16
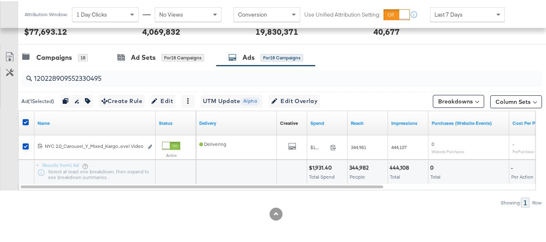
scroll to position [0, 0]
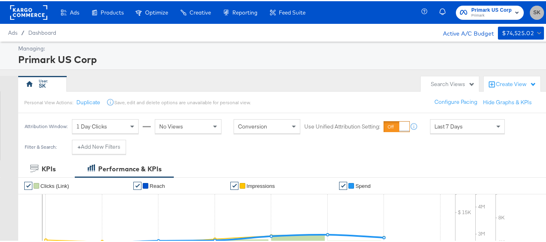
click at [533, 13] on span "SK" at bounding box center [537, 11] width 8 height 9
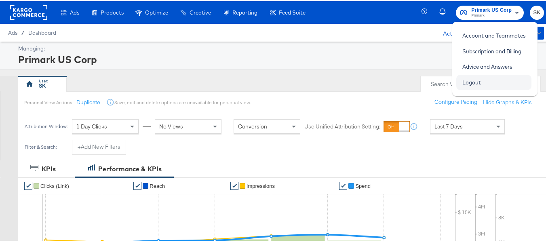
click at [468, 82] on link "Logout" at bounding box center [471, 81] width 31 height 15
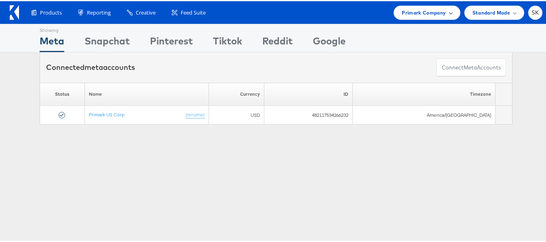
click at [429, 14] on span "Primark Company" at bounding box center [424, 11] width 44 height 8
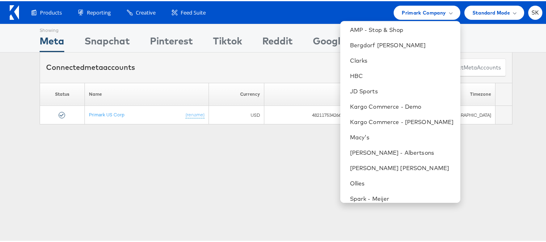
scroll to position [116, 0]
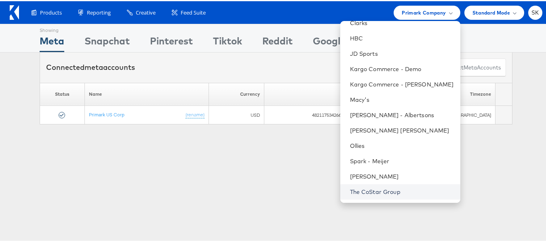
click at [370, 191] on link "The CoStar Group" at bounding box center [402, 191] width 104 height 8
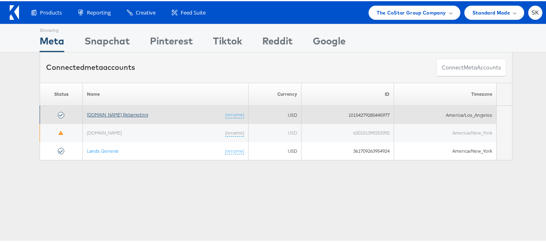
click at [97, 115] on link "[DOMAIN_NAME] Retargeting" at bounding box center [117, 113] width 61 height 6
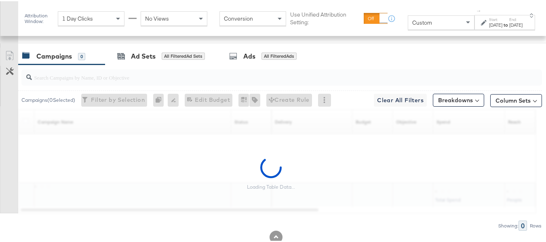
scroll to position [283, 0]
click at [78, 80] on input "search" at bounding box center [264, 72] width 464 height 16
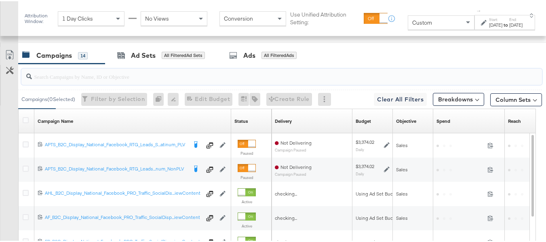
paste input "APTS_B2C_Display_National_Facebook_RTG_Leads_SocialDisplay_alwayson_Retargeting…"
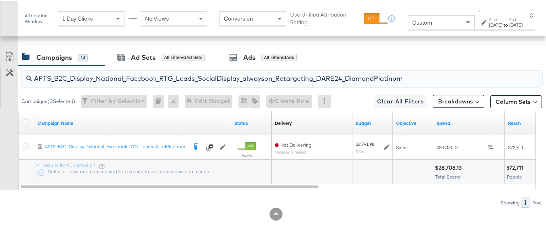
scroll to position [352, 0]
click at [105, 82] on input "APTS_B2C_Display_National_Facebook_RTG_Leads_SocialDisplay_alwayson_Retargeting…" at bounding box center [264, 75] width 464 height 16
paste input "FR_B2C_Display_National_Facebook_RTG_Leads_SocialDisplay_alwayson_Retargeting_FR"
click at [137, 82] on input "FR_B2C_Display_National_Facebook_RTG_Leads_SocialDisplay_alwayson_Retargeting_F…" at bounding box center [264, 75] width 464 height 16
paste input "AF_B2C_Display_National_Facebook_RTG_Leads_SocialDisplay_alwayson_Retargeting_AF"
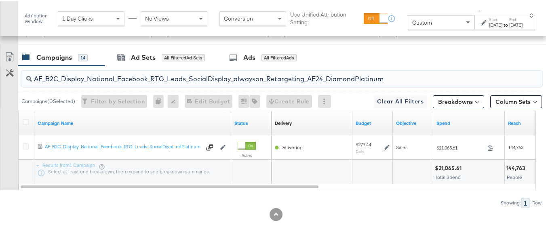
click at [108, 80] on input "AF_B2C_Display_National_Facebook_RTG_Leads_SocialDisplay_alwayson_Retargeting_A…" at bounding box center [264, 75] width 464 height 16
click at [108, 82] on input "AF_B2C_Display_National_Facebook_RTG_Leads_SocialDisplay_alwayson_Retargeting_A…" at bounding box center [264, 75] width 464 height 16
paste input "HL_B2C_Display_National_Facebook_RTG_Leads_SocialDisplay_alwayson_Retargeting_A…"
click at [133, 79] on input "AHL_B2C_Display_National_Facebook_RTG_Leads_SocialDisplay_alwayson_Retargeting_…" at bounding box center [264, 75] width 464 height 16
paste input "PTS_B2C_Display_National_Facebook_PRO_Traffic_SocialDisplay_alwayson_ASC_DARE24…"
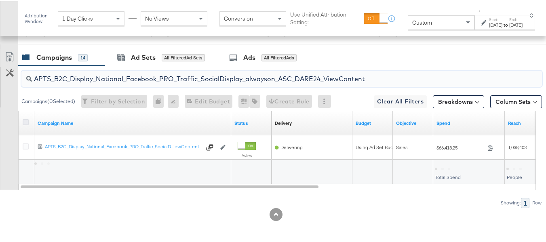
type input "APTS_B2C_Display_National_Facebook_PRO_Traffic_SocialDisplay_alwayson_ASC_DARE2…"
click at [23, 124] on icon at bounding box center [26, 121] width 6 height 6
click at [0, 0] on input "checkbox" at bounding box center [0, 0] width 0 height 0
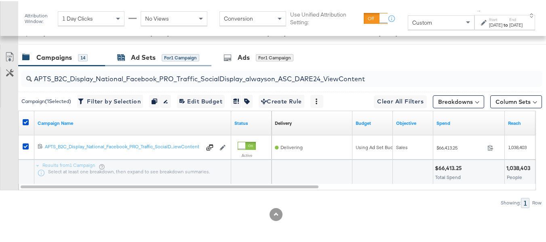
click at [167, 60] on div "for 1 Campaign" at bounding box center [181, 56] width 38 height 7
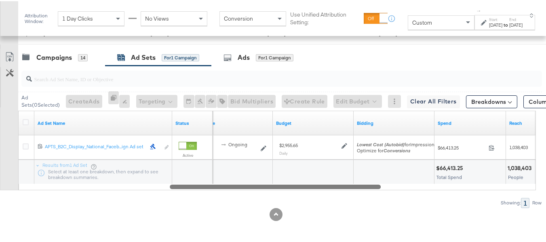
drag, startPoint x: 144, startPoint y: 201, endPoint x: 0, endPoint y: 205, distance: 143.6
click at [3, 207] on div "Ad Sets ( 0 Selected) Create Ads At least one ad set must be selected 0 Rename …" at bounding box center [271, 136] width 542 height 142
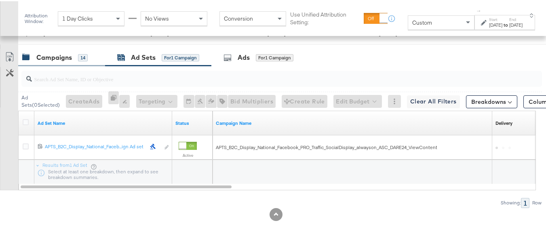
click at [40, 61] on div "Campaigns" at bounding box center [54, 56] width 36 height 9
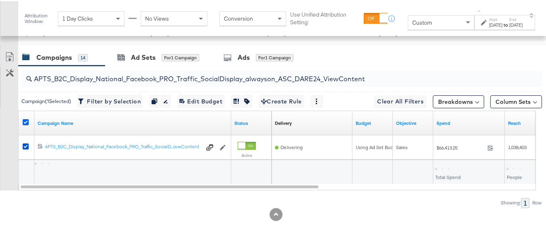
click at [25, 124] on icon at bounding box center [26, 121] width 6 height 6
click at [0, 0] on input "checkbox" at bounding box center [0, 0] width 0 height 0
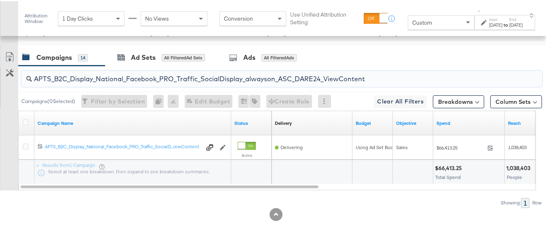
click at [70, 82] on input "APTS_B2C_Display_National_Facebook_PRO_Traffic_SocialDisplay_alwayson_ASC_DARE2…" at bounding box center [264, 75] width 464 height 16
paste input "Leads_SocialDisplay_alwayson_ASC_DARE24_Purchase"
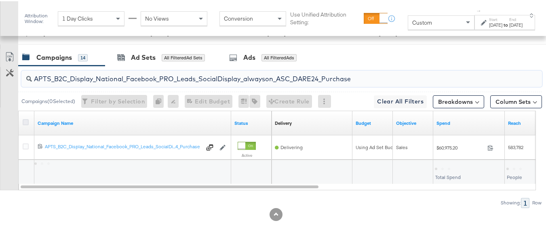
type input "APTS_B2C_Display_National_Facebook_PRO_Leads_SocialDisplay_alwayson_ASC_DARE24_…"
click at [27, 124] on icon at bounding box center [26, 121] width 6 height 6
click at [0, 0] on input "checkbox" at bounding box center [0, 0] width 0 height 0
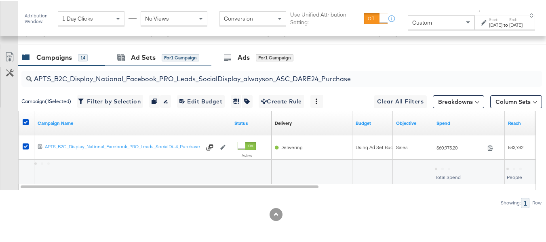
click at [152, 57] on div "Ad Sets for 1 Campaign" at bounding box center [158, 56] width 106 height 17
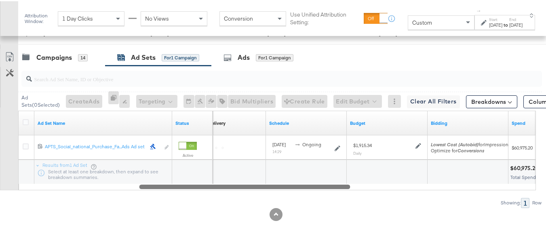
drag, startPoint x: 165, startPoint y: 196, endPoint x: 110, endPoint y: 185, distance: 56.1
click at [139, 189] on div at bounding box center [244, 185] width 211 height 7
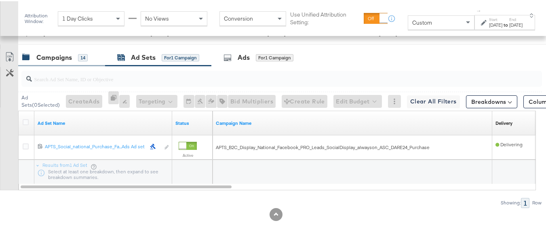
click at [80, 60] on div "14" at bounding box center [83, 56] width 10 height 7
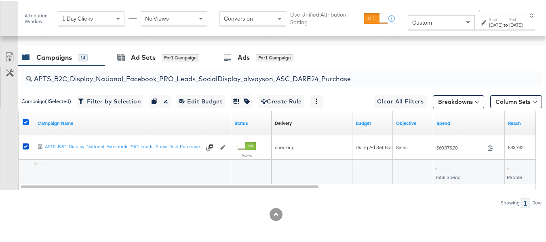
click at [27, 124] on icon at bounding box center [26, 121] width 6 height 6
click at [0, 0] on input "checkbox" at bounding box center [0, 0] width 0 height 0
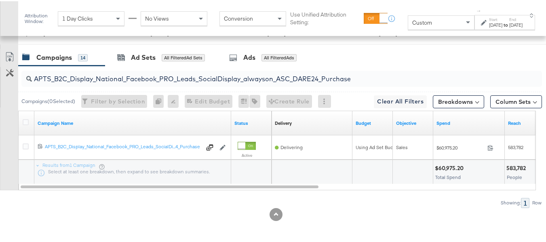
click at [95, 82] on input "APTS_B2C_Display_National_Facebook_PRO_Leads_SocialDisplay_alwayson_ASC_DARE24_…" at bounding box center [264, 75] width 464 height 16
paste input "F_B2C_Display_National_Facebook_PRO_Traffic_SocialDisplay_alwayson_ASC_AF24_Vie…"
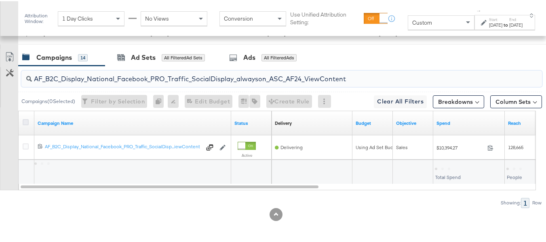
type input "AF_B2C_Display_National_Facebook_PRO_Traffic_SocialDisplay_alwayson_ASC_AF24_Vi…"
click at [23, 124] on icon at bounding box center [26, 121] width 6 height 6
click at [0, 0] on input "checkbox" at bounding box center [0, 0] width 0 height 0
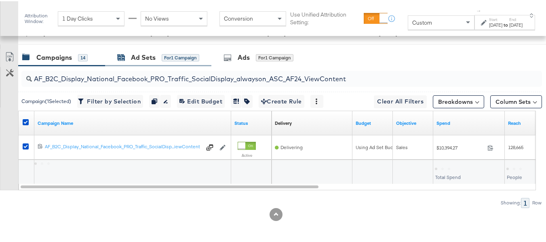
click at [132, 61] on div "Ad Sets" at bounding box center [143, 56] width 25 height 9
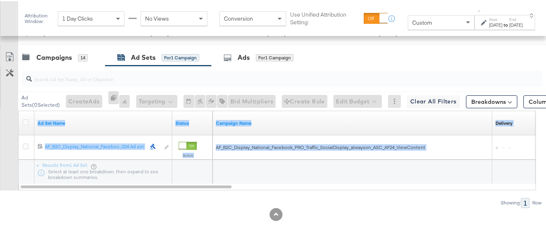
drag, startPoint x: 164, startPoint y: 192, endPoint x: 270, endPoint y: 200, distance: 106.2
click at [270, 200] on div "Ad Sets ( 0 Selected) Create Ads At least one ad set must be selected 0 Rename …" at bounding box center [271, 136] width 542 height 142
click at [205, 199] on div "Ad Sets ( 0 Selected) Create Ads At least one ad set must be selected 0 Rename …" at bounding box center [271, 136] width 542 height 142
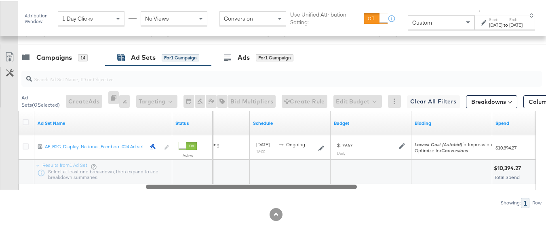
drag, startPoint x: 201, startPoint y: 196, endPoint x: 55, endPoint y: 174, distance: 146.8
click at [56, 180] on div "Ad Set Name Status Delivery Sorting Unavailable Schedule Budget Bidding Spend 1…" at bounding box center [277, 150] width 518 height 80
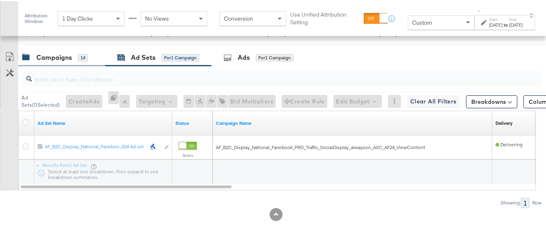
click at [77, 61] on div "Campaigns 14" at bounding box center [54, 56] width 65 height 9
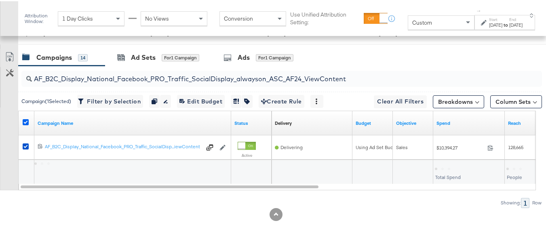
click at [27, 124] on icon at bounding box center [26, 121] width 6 height 6
click at [0, 0] on input "checkbox" at bounding box center [0, 0] width 0 height 0
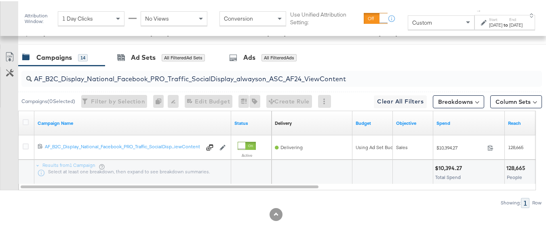
click at [90, 82] on input "AF_B2C_Display_National_Facebook_PRO_Traffic_SocialDisplay_alwayson_ASC_AF24_Vi…" at bounding box center [264, 75] width 464 height 16
paste input "FR_B2C_Display_National_Facebook_PRO_Traffic_SocialDisplay_alwayson_ASC_FR"
type input "FR_B2C_Display_National_Facebook_PRO_Traffic_SocialDisplay_alwayson_ASC_FR24_Vi…"
click at [25, 124] on icon at bounding box center [26, 121] width 6 height 6
click at [0, 0] on input "checkbox" at bounding box center [0, 0] width 0 height 0
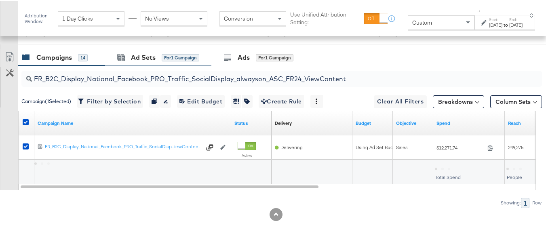
click at [116, 65] on div "Ad Sets for 1 Campaign" at bounding box center [158, 56] width 106 height 17
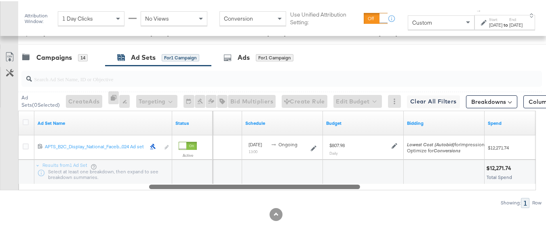
drag, startPoint x: 159, startPoint y: 194, endPoint x: 34, endPoint y: 182, distance: 126.4
click at [46, 201] on div "Ad Sets ( 0 Selected) Create Ads At least one ad set must be selected 0 Rename …" at bounding box center [271, 136] width 542 height 142
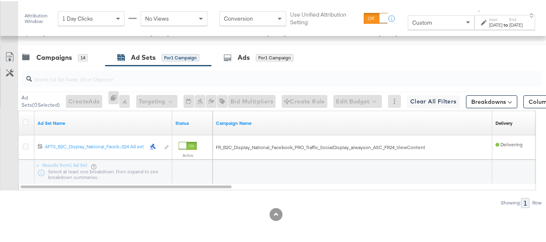
click at [49, 61] on div "Campaigns" at bounding box center [54, 56] width 36 height 9
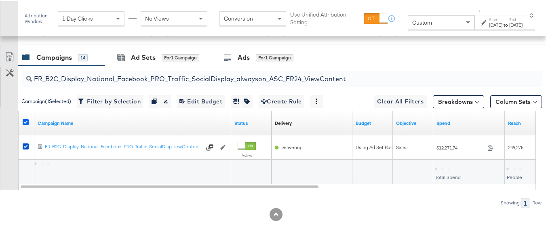
click at [27, 124] on icon at bounding box center [26, 121] width 6 height 6
click at [0, 0] on input "checkbox" at bounding box center [0, 0] width 0 height 0
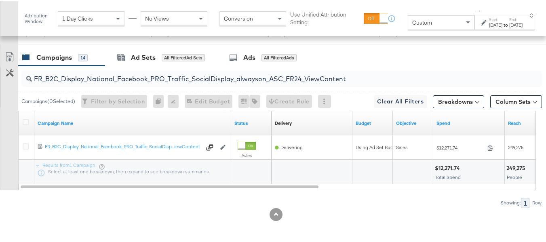
click at [98, 91] on div "FR_B2C_Display_National_Facebook_PRO_Traffic_SocialDisplay_alwayson_ASC_FR24_Vi…" at bounding box center [280, 78] width 524 height 26
click at [97, 82] on input "FR_B2C_Display_National_Facebook_PRO_Traffic_SocialDisplay_alwayson_ASC_FR24_Vi…" at bounding box center [264, 75] width 464 height 16
paste input "AHL_B2C_Display_National_Facebook_PRO_Traffic_SocialDisplay_alwayson_ASC_AHL"
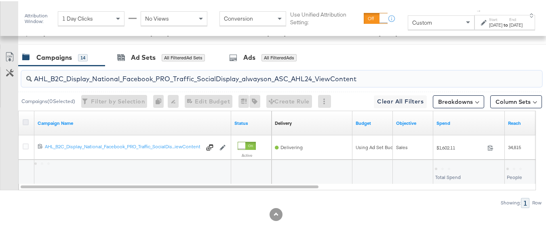
type input "AHL_B2C_Display_National_Facebook_PRO_Traffic_SocialDisplay_alwayson_ASC_AHL24_…"
click at [23, 124] on icon at bounding box center [26, 121] width 6 height 6
click at [0, 0] on input "checkbox" at bounding box center [0, 0] width 0 height 0
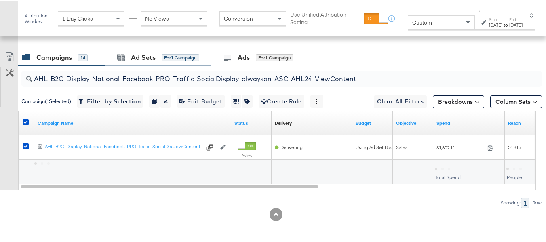
click at [145, 65] on div "Ad Sets for 1 Campaign" at bounding box center [158, 56] width 106 height 17
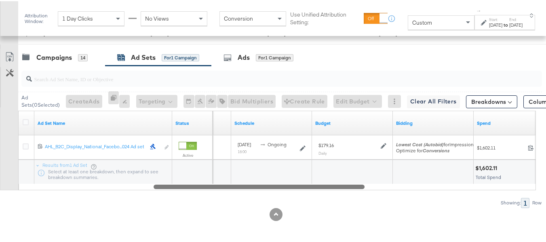
drag, startPoint x: 165, startPoint y: 196, endPoint x: 56, endPoint y: 188, distance: 109.8
click at [66, 202] on div "Ad Sets ( 0 Selected) Create Ads At least one ad set must be selected 0 Rename …" at bounding box center [271, 136] width 542 height 142
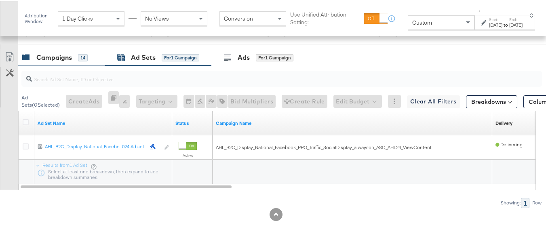
click at [63, 61] on div "Campaigns" at bounding box center [54, 56] width 36 height 9
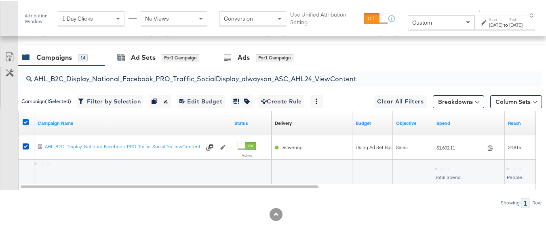
click at [27, 124] on icon at bounding box center [26, 121] width 6 height 6
click at [0, 0] on input "checkbox" at bounding box center [0, 0] width 0 height 0
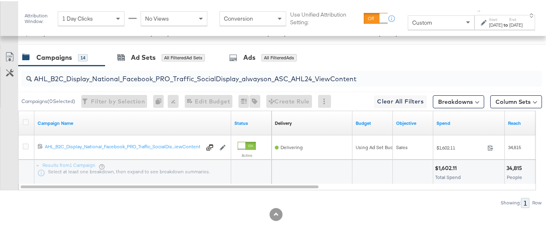
scroll to position [0, 0]
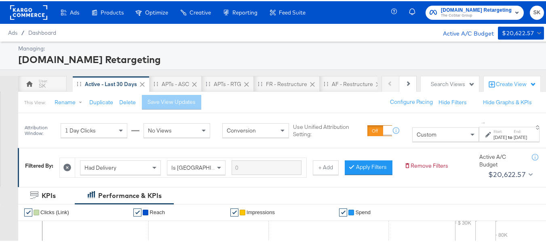
click at [469, 18] on button "Apartments.com Retargeting The CoStar Group" at bounding box center [475, 11] width 98 height 14
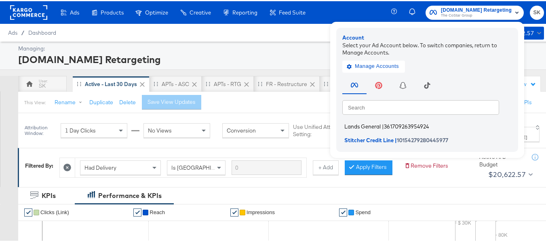
click at [373, 122] on span "Lands General" at bounding box center [362, 125] width 36 height 6
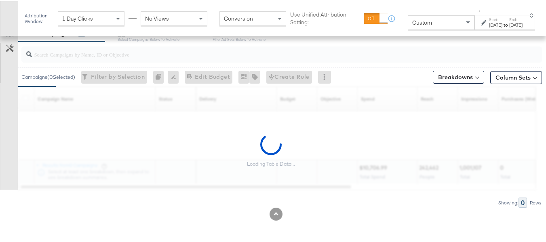
click at [82, 56] on input "search" at bounding box center [264, 50] width 464 height 16
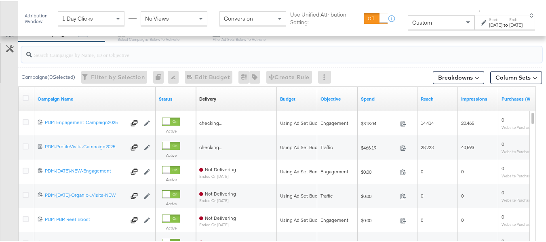
click at [79, 57] on input "search" at bounding box center [264, 50] width 464 height 16
paste input "B2C_LAND_KC_RT_Sig_24"
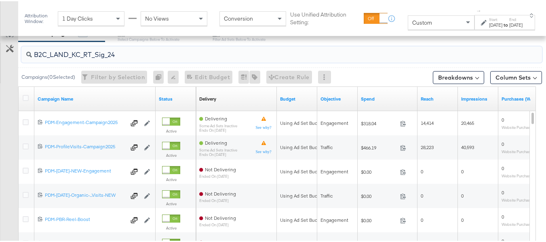
scroll to position [331, 0]
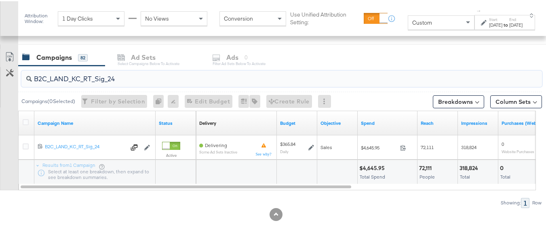
click at [91, 79] on input "B2C_LAND_KC_RT_Sig_24" at bounding box center [264, 75] width 464 height 16
paste input "B_Ecommerce_KC_Retargeting_LW&LOA_Traffic"
click at [112, 80] on input "B2B_Ecommerce_KC_Retargeting_LW&LOA_Traffic" at bounding box center [264, 75] width 464 height 16
paste input "KC_Retargeting_Prospects & Clients_Conversions"
click at [117, 79] on input "B2B_KC_Retargeting_Prospects & Clients_Conversions" at bounding box center [264, 75] width 464 height 16
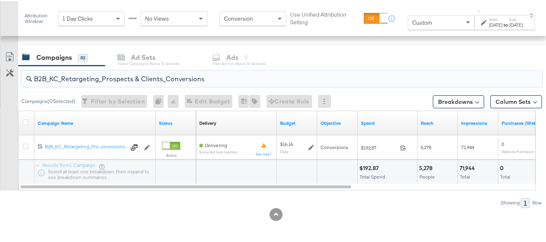
paste input "C_LAND_KC_Pros_Sig"
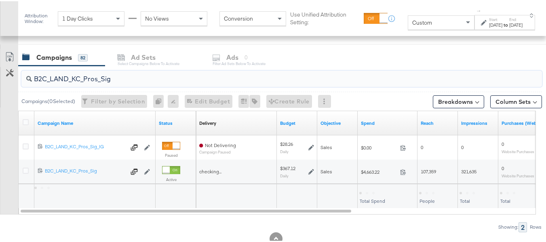
scroll to position [355, 0]
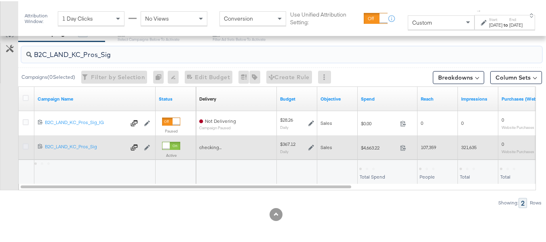
type input "B2C_LAND_KC_Pros_Sig"
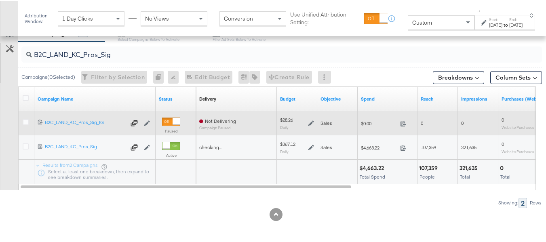
drag, startPoint x: 26, startPoint y: 145, endPoint x: 61, endPoint y: 127, distance: 40.1
click at [26, 145] on icon at bounding box center [26, 145] width 6 height 6
click at [0, 0] on input "checkbox" at bounding box center [0, 0] width 0 height 0
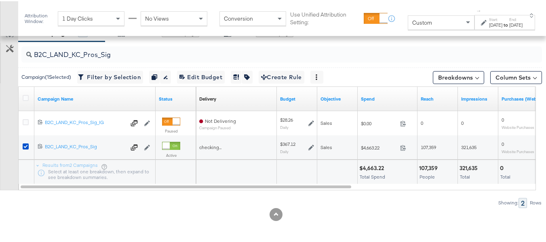
scroll to position [315, 0]
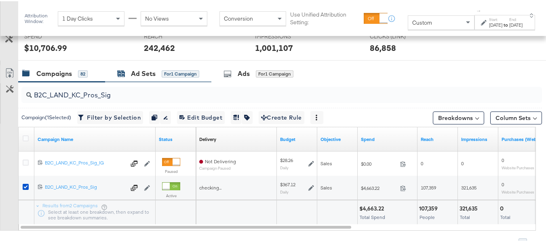
click at [156, 76] on div "Ad Sets for 1 Campaign" at bounding box center [158, 72] width 82 height 9
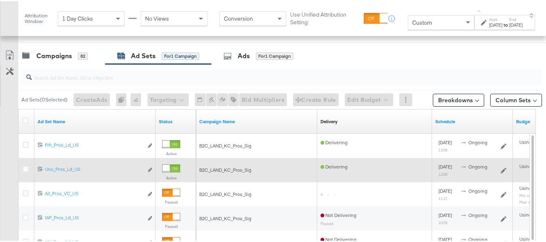
scroll to position [396, 0]
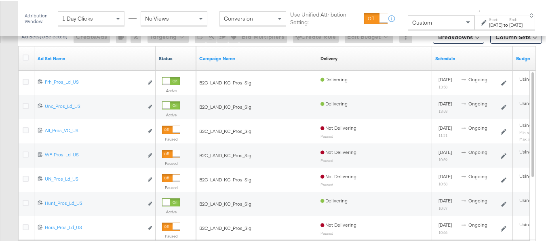
click at [167, 55] on link "Status" at bounding box center [176, 57] width 34 height 6
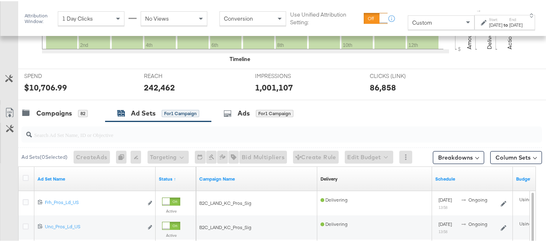
scroll to position [275, 0]
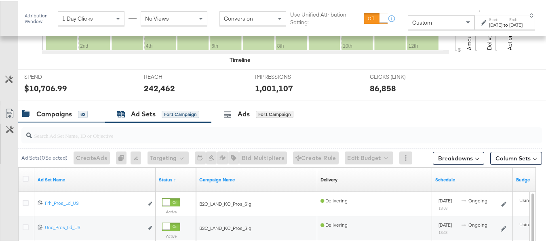
click at [69, 110] on div "Campaigns" at bounding box center [54, 112] width 36 height 9
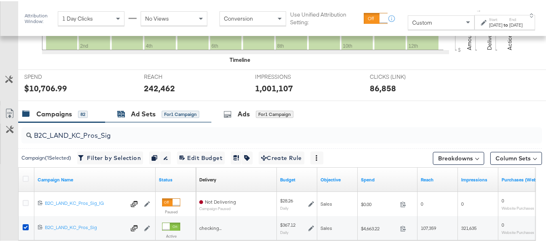
click at [133, 110] on div "Ad Sets" at bounding box center [143, 112] width 25 height 9
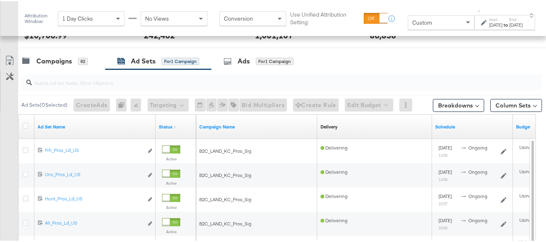
scroll to position [315, 0]
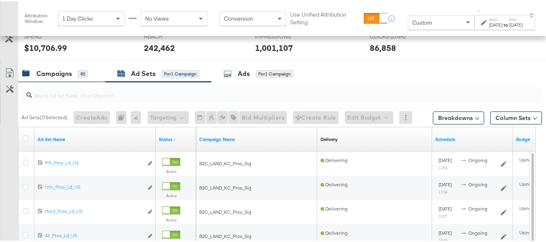
click at [63, 72] on div "Campaigns" at bounding box center [54, 72] width 36 height 9
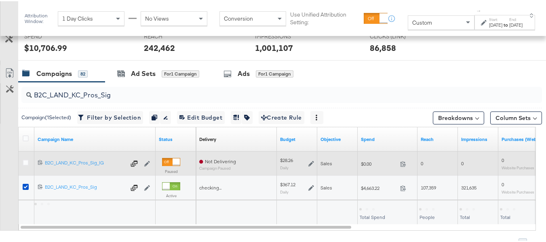
click at [29, 160] on div at bounding box center [27, 162] width 8 height 8
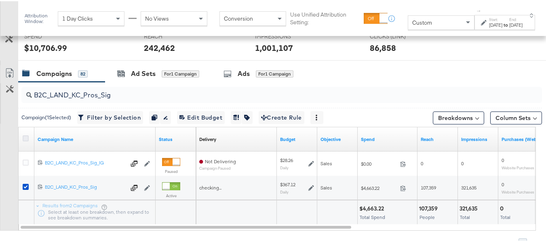
click at [23, 137] on icon at bounding box center [26, 137] width 6 height 6
click at [0, 0] on input "checkbox" at bounding box center [0, 0] width 0 height 0
click at [24, 137] on icon at bounding box center [26, 137] width 6 height 6
click at [0, 0] on input "checkbox" at bounding box center [0, 0] width 0 height 0
